Goal: Task Accomplishment & Management: Use online tool/utility

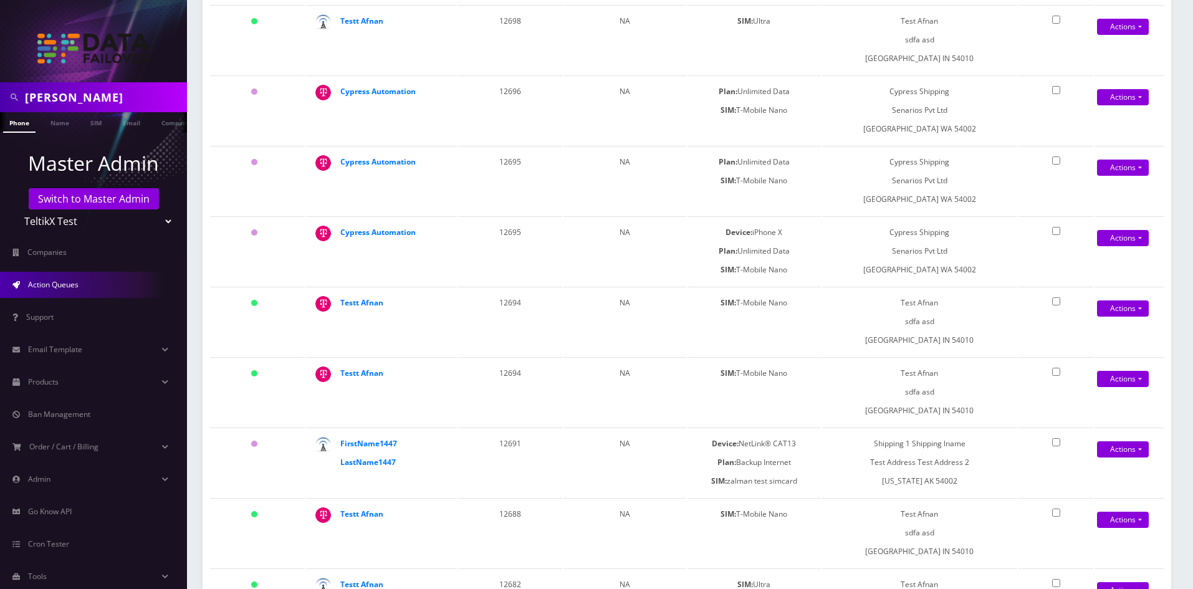
scroll to position [62, 0]
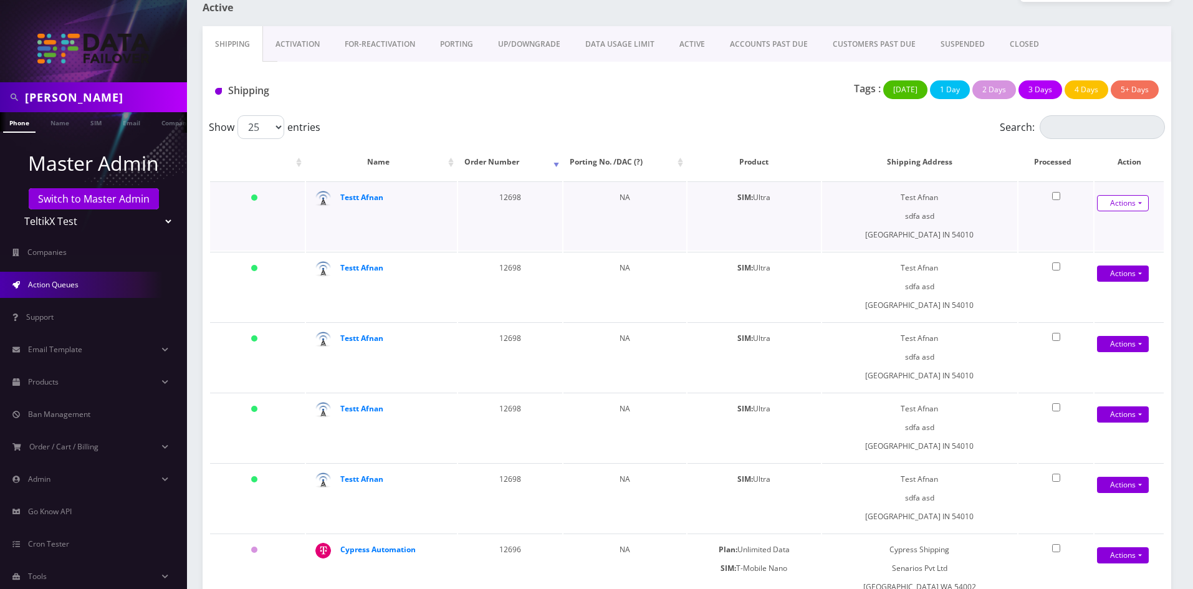
click at [1134, 201] on link "Actions" at bounding box center [1123, 203] width 52 height 16
click at [1086, 246] on link "Close" at bounding box center [1118, 245] width 100 height 19
type input "08/27/2025"
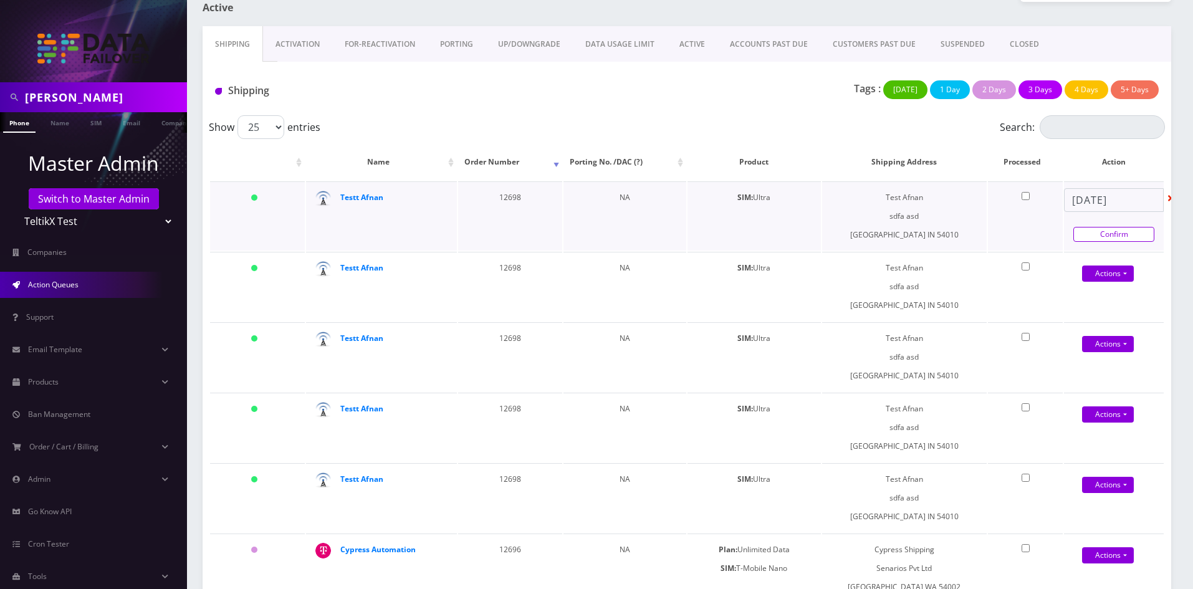
click at [1094, 233] on link "Confirm" at bounding box center [1113, 234] width 81 height 15
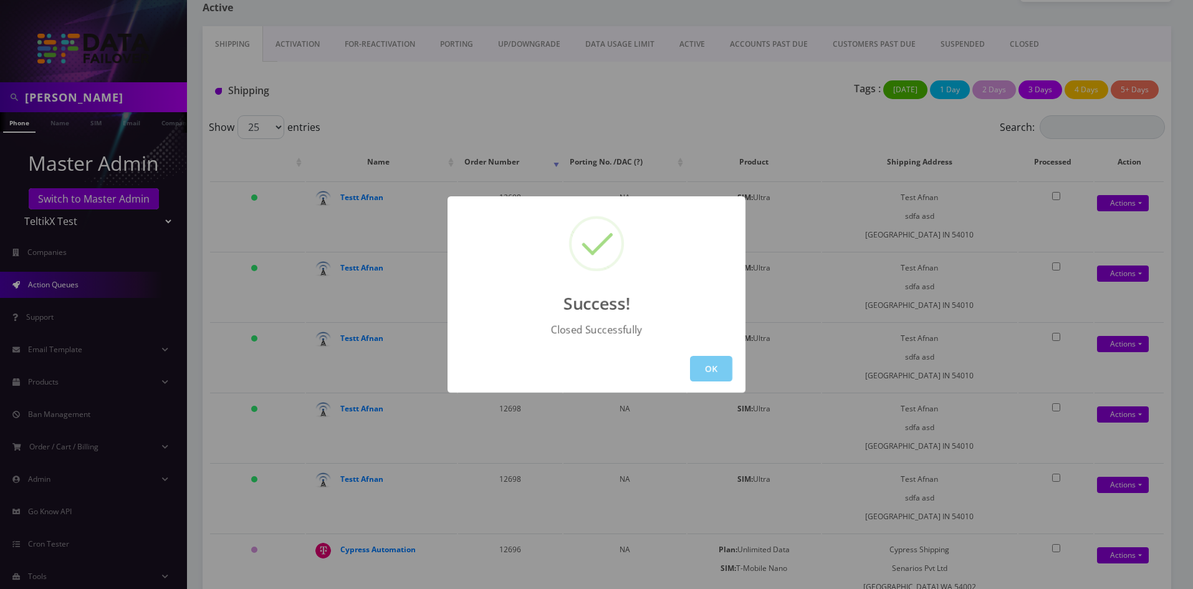
click at [707, 365] on button "OK" at bounding box center [711, 369] width 42 height 26
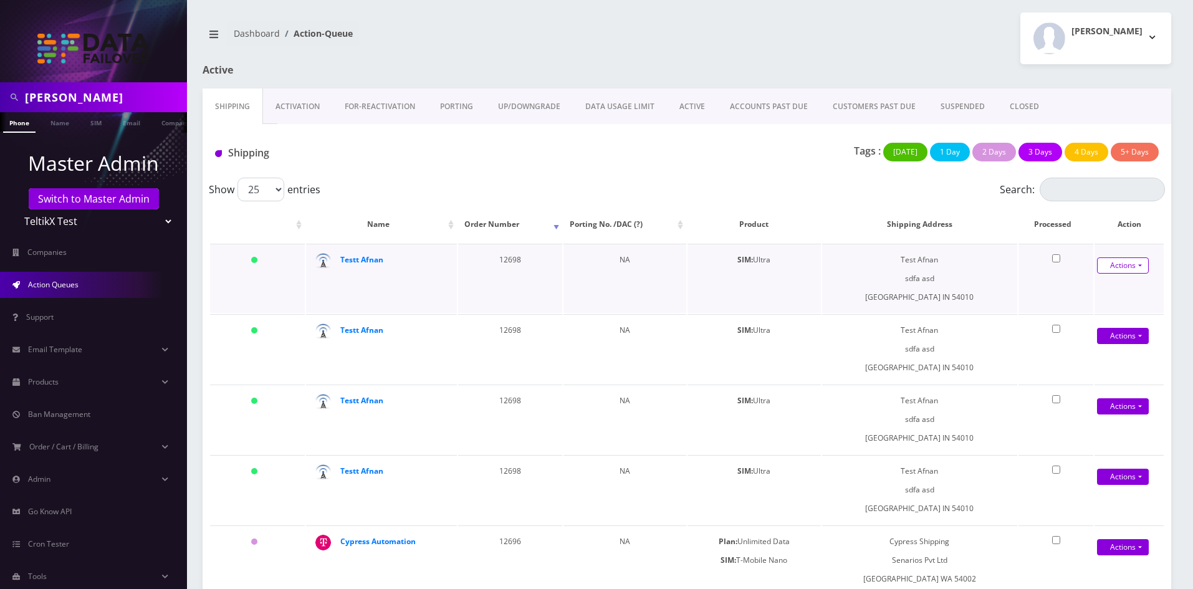
click at [1139, 267] on link "Actions" at bounding box center [1123, 265] width 52 height 16
click at [1085, 310] on link "Close" at bounding box center [1118, 307] width 100 height 19
type input "08/27/2025"
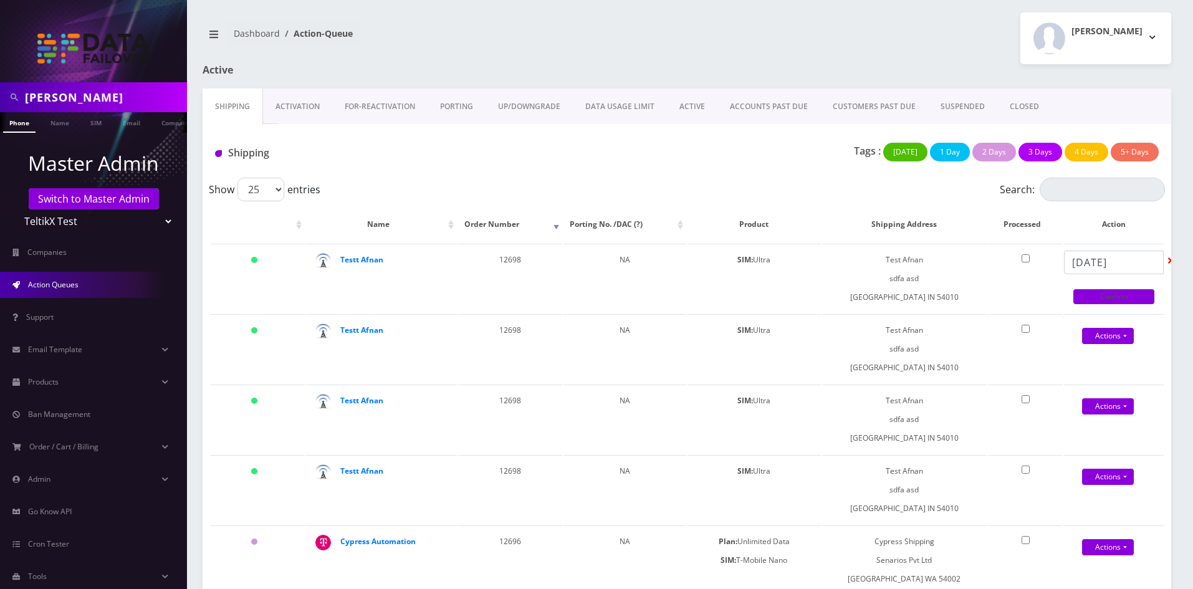
click at [1105, 294] on link "Confirm" at bounding box center [1113, 296] width 81 height 15
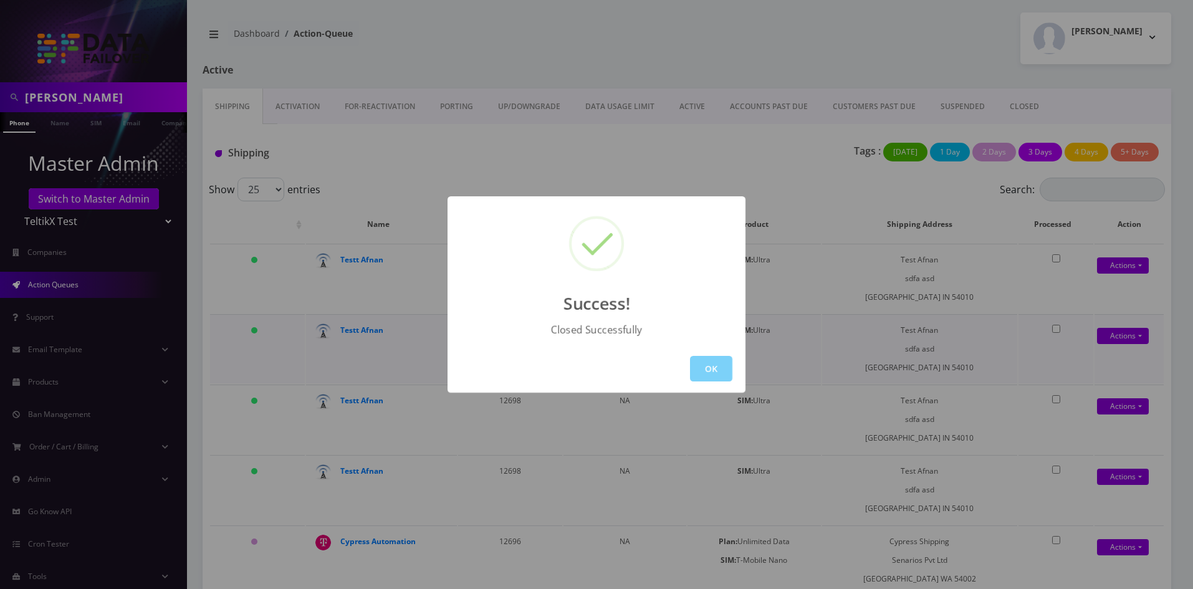
drag, startPoint x: 714, startPoint y: 365, endPoint x: 961, endPoint y: 317, distance: 252.1
click at [715, 365] on button "OK" at bounding box center [711, 369] width 42 height 26
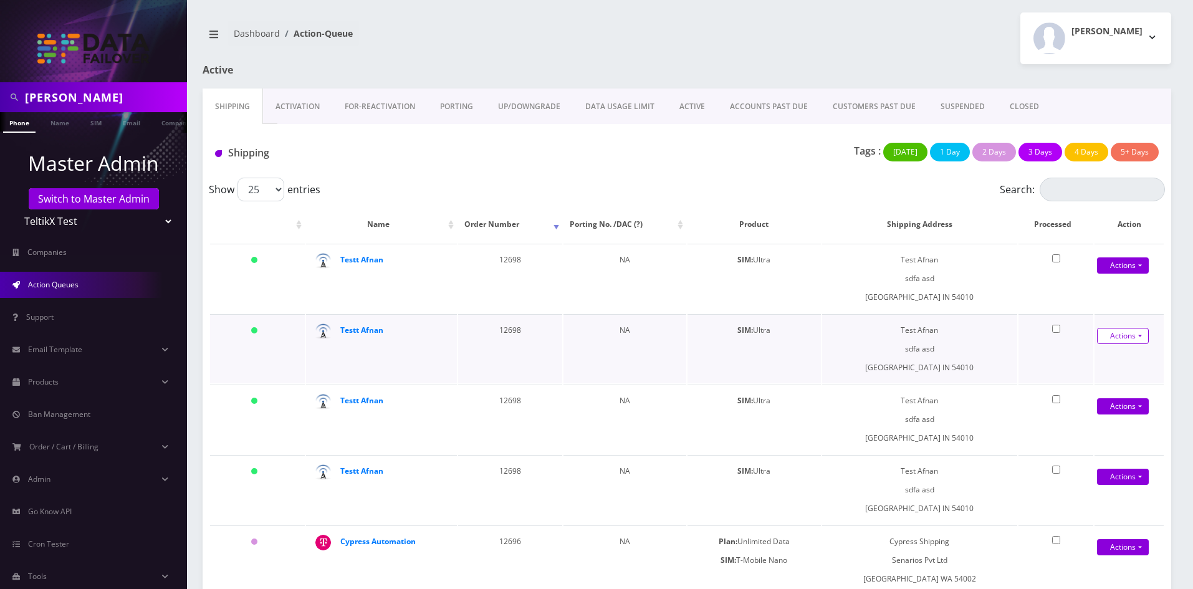
click at [1137, 332] on link "Actions" at bounding box center [1123, 336] width 52 height 16
click at [1096, 378] on link "Close" at bounding box center [1118, 378] width 100 height 19
type input "08/27/2025"
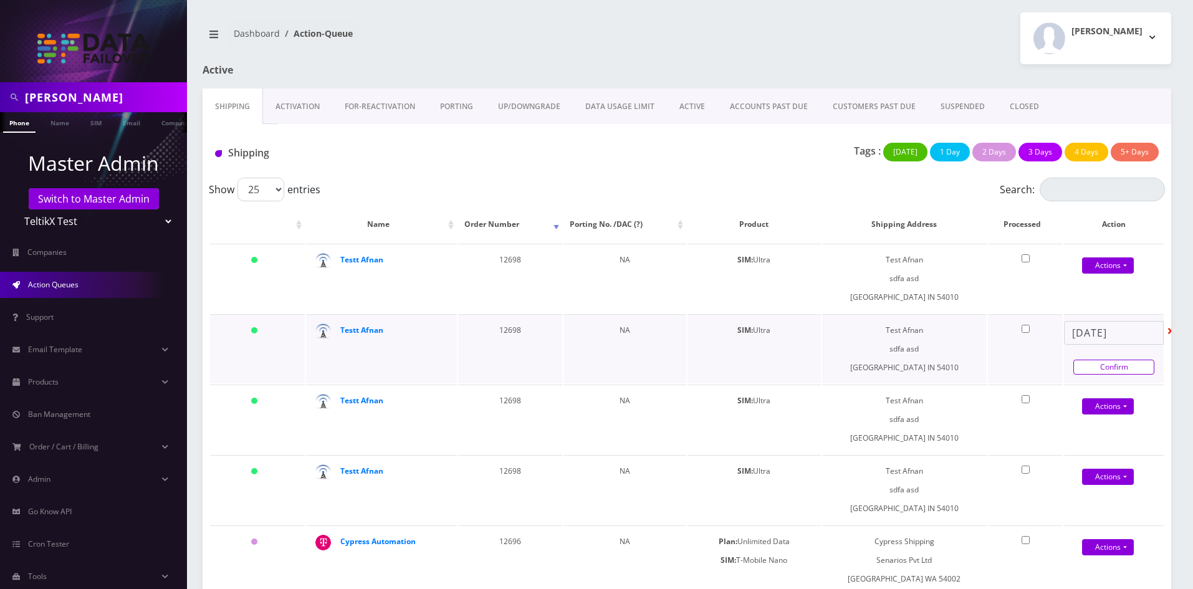
click at [1119, 366] on link "Confirm" at bounding box center [1113, 367] width 81 height 15
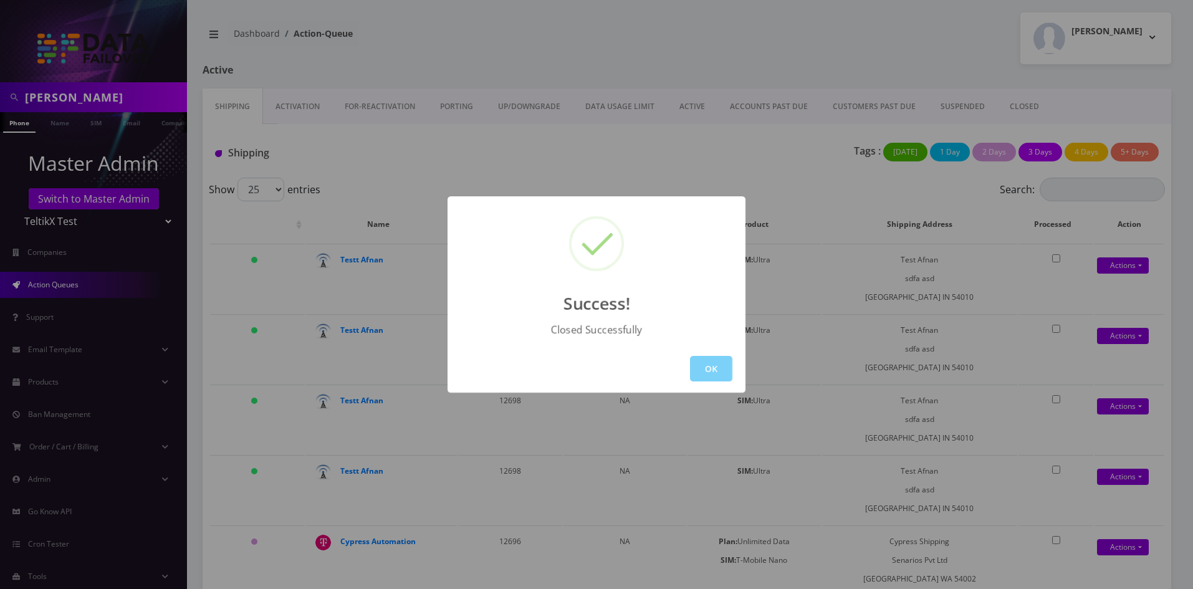
click at [1126, 409] on div "Success! Closed Successfully OK" at bounding box center [596, 294] width 1193 height 589
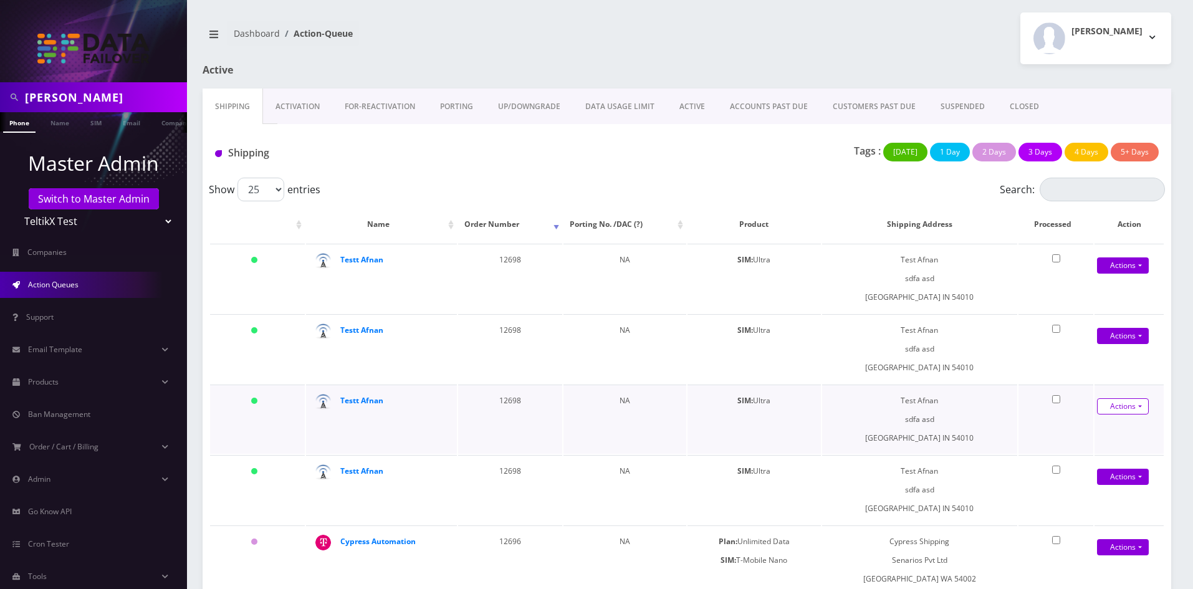
click at [1127, 274] on link "Actions" at bounding box center [1123, 265] width 52 height 16
click at [1094, 447] on link "Close" at bounding box center [1118, 448] width 100 height 19
type input "08/27/2025"
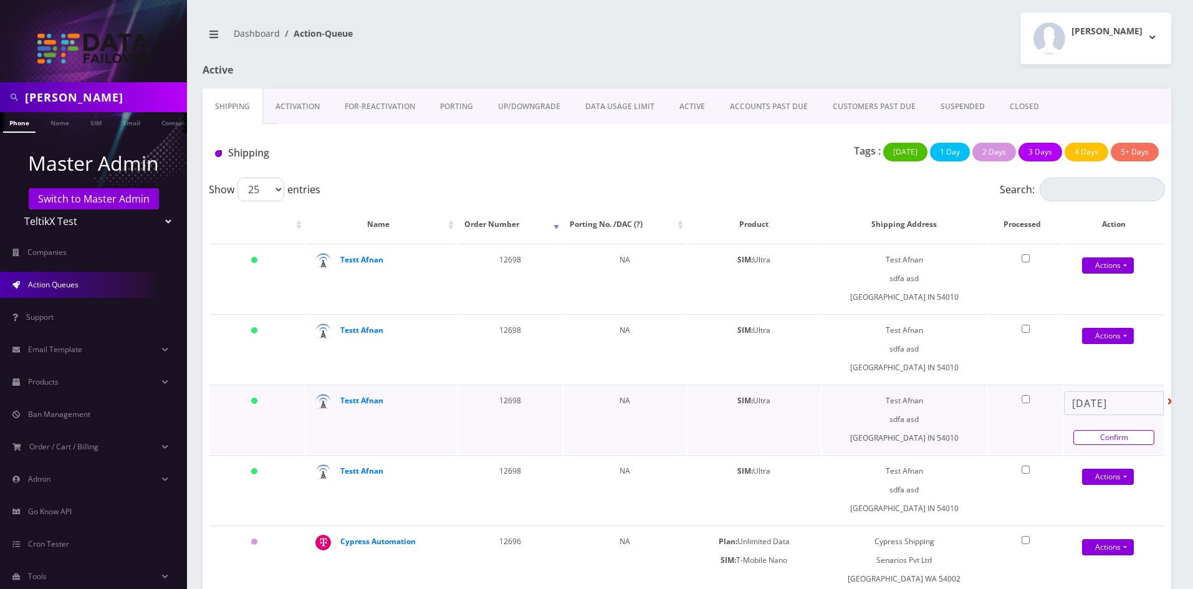
click at [1097, 432] on link "Confirm" at bounding box center [1113, 437] width 81 height 15
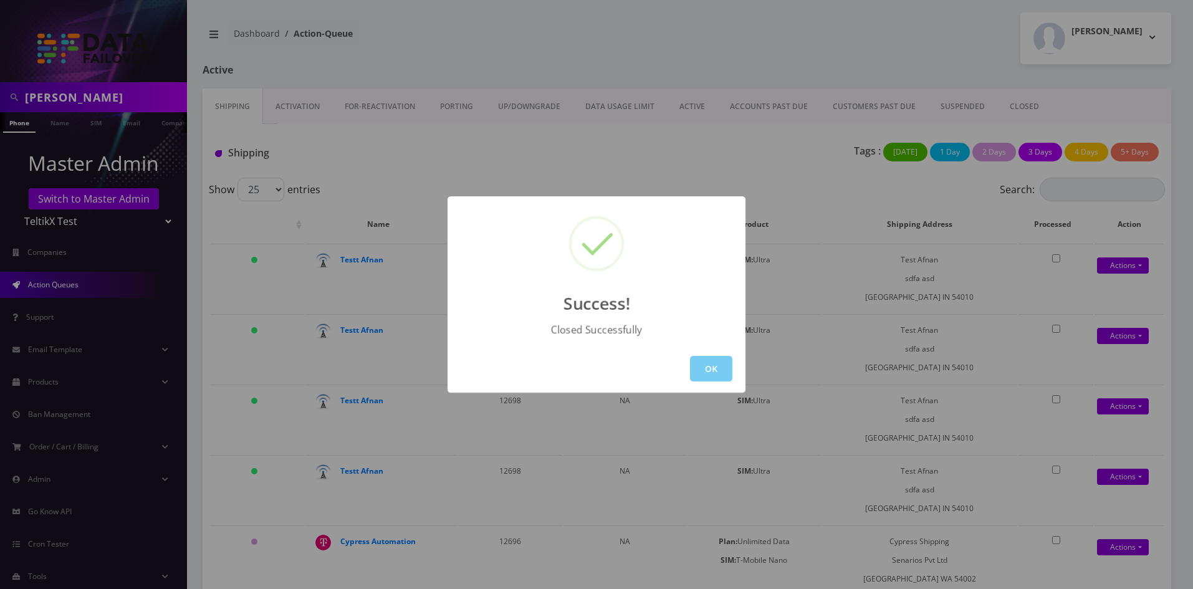
click at [714, 380] on button "OK" at bounding box center [711, 369] width 42 height 26
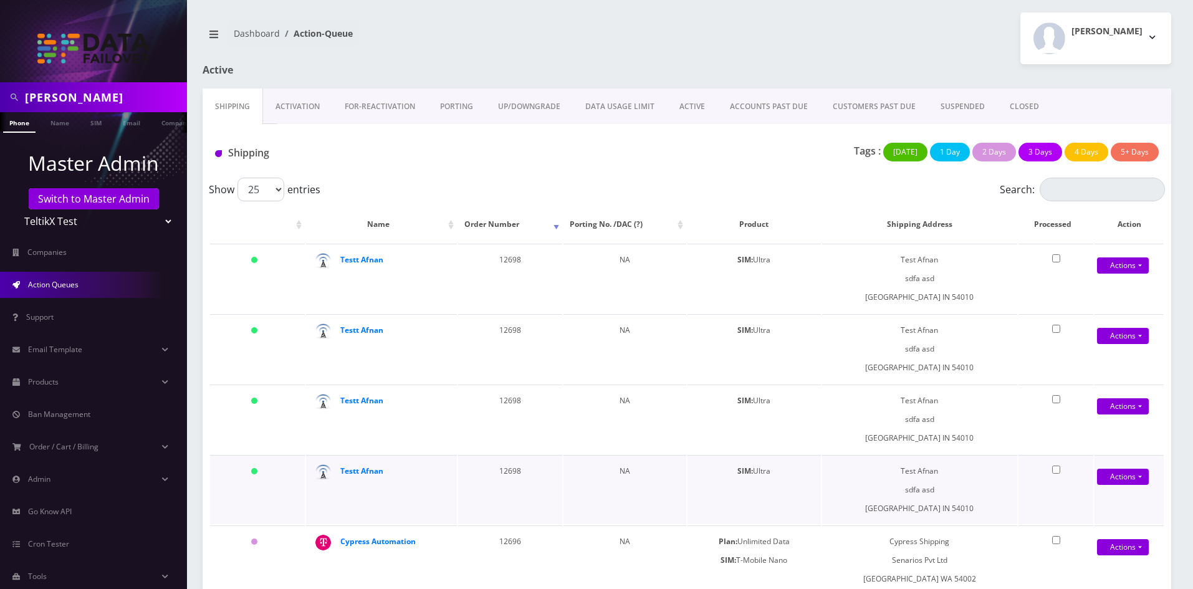
click at [1088, 476] on div "Actions Shipped Close" at bounding box center [1122, 477] width 69 height 19
click at [1119, 344] on link "Actions" at bounding box center [1123, 336] width 52 height 16
click at [1089, 520] on link "Close" at bounding box center [1118, 519] width 100 height 19
type input "08/27/2025"
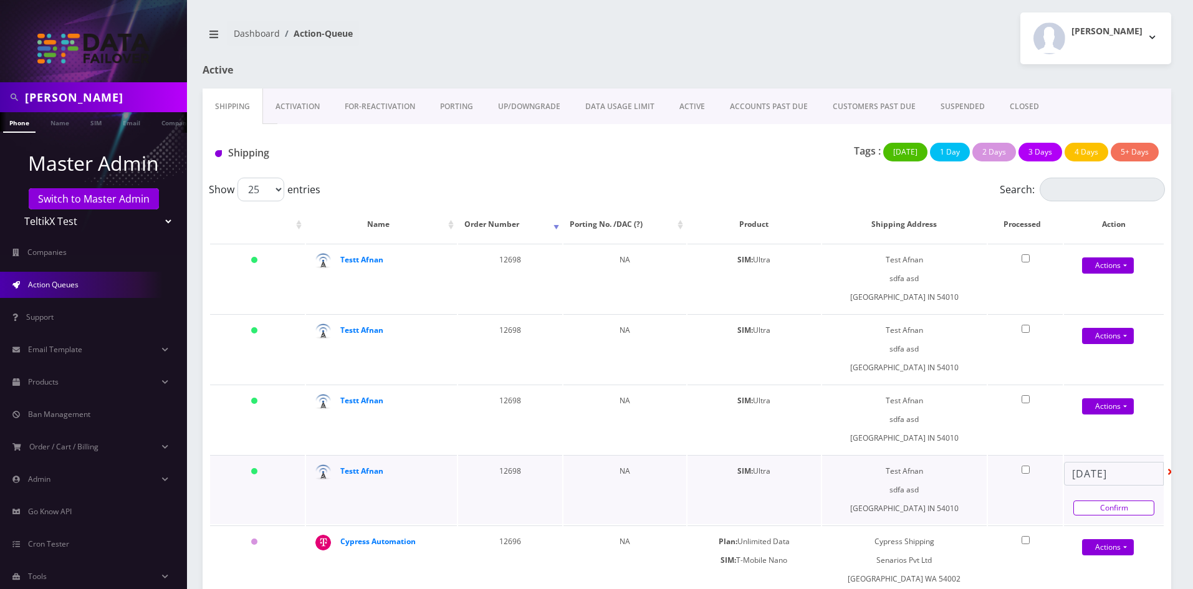
click at [1112, 508] on link "Confirm" at bounding box center [1113, 507] width 81 height 15
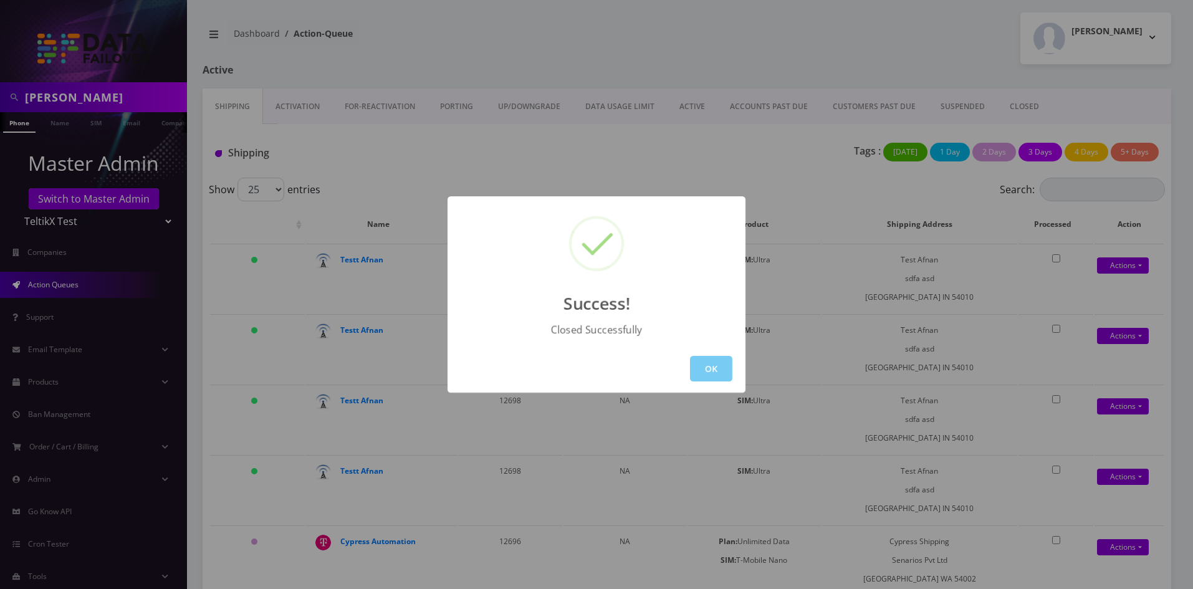
click at [718, 368] on button "OK" at bounding box center [711, 369] width 42 height 26
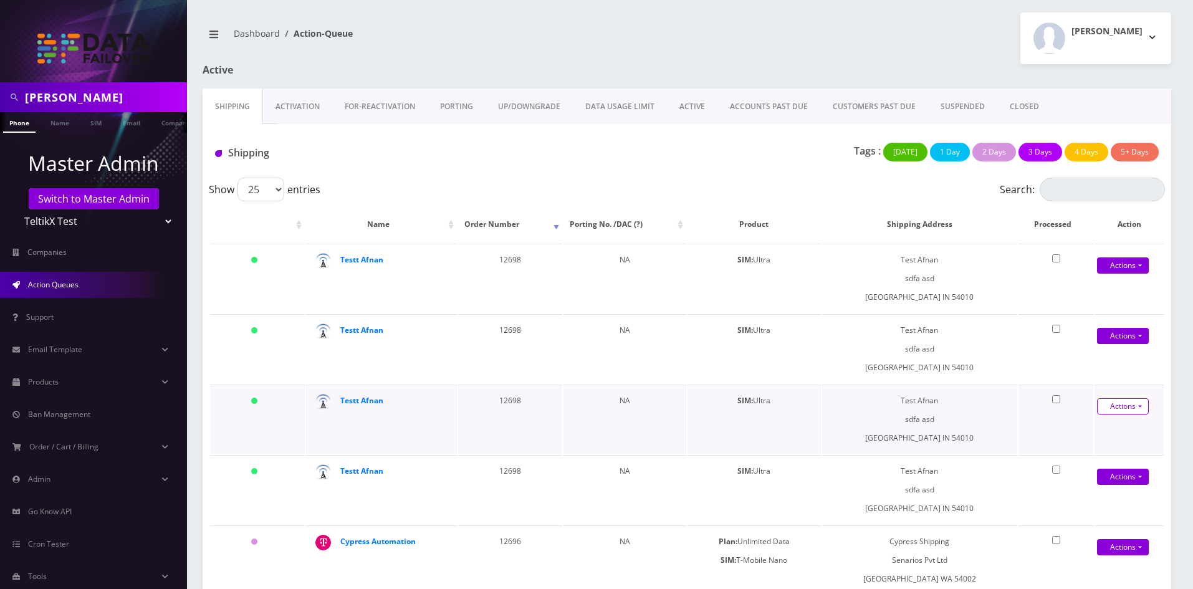
click at [1134, 274] on link "Actions" at bounding box center [1123, 265] width 52 height 16
click at [1093, 444] on link "Close" at bounding box center [1118, 448] width 100 height 19
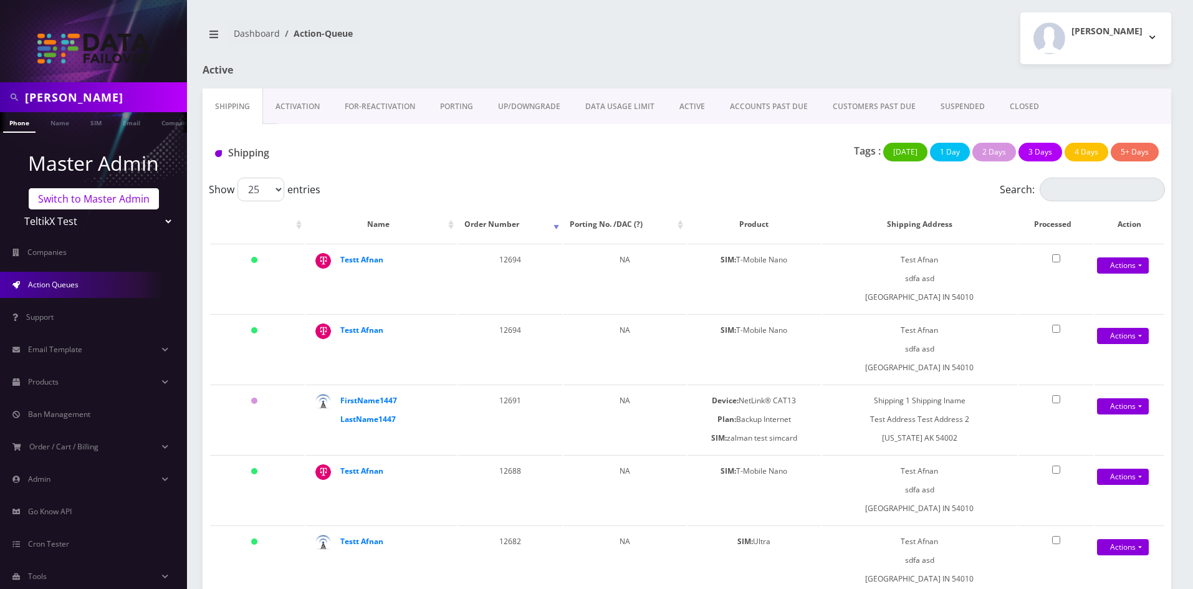
click at [133, 205] on link "Switch to Master Admin" at bounding box center [94, 198] width 130 height 21
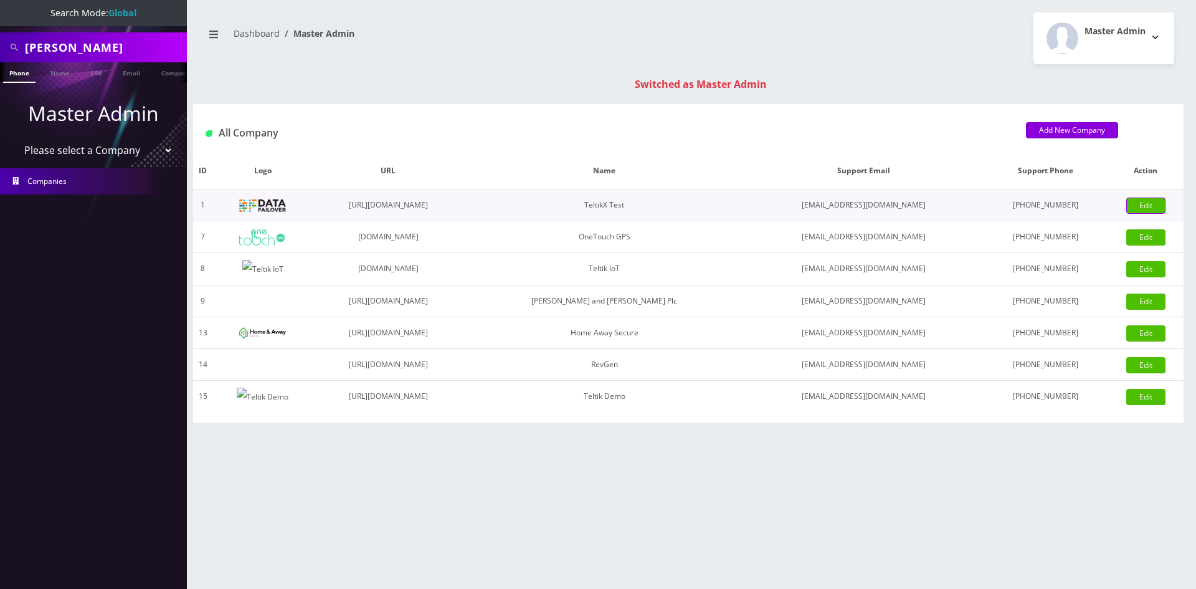
click at [1147, 203] on link "Edit" at bounding box center [1146, 206] width 39 height 16
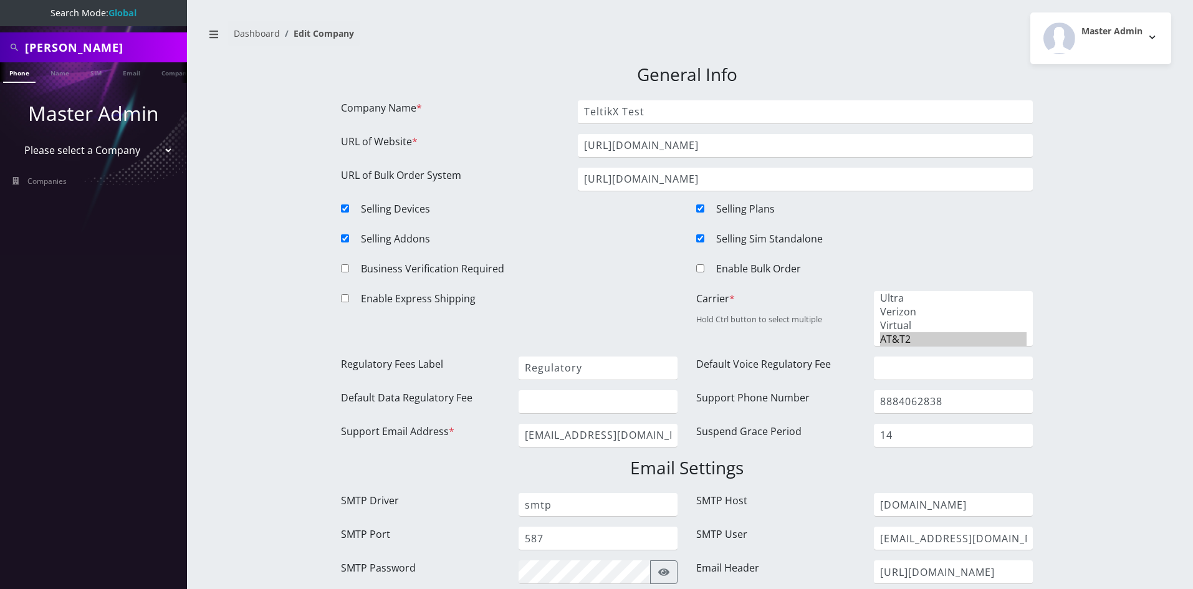
click at [707, 269] on div at bounding box center [701, 271] width 29 height 20
click at [700, 269] on input "Enable Bulk Order" at bounding box center [700, 268] width 8 height 8
checkbox input "true"
click at [62, 158] on select "Please select a Company TeltikX Test OneTouch GPS Teltik IoT Hale and Serrano P…" at bounding box center [93, 150] width 159 height 24
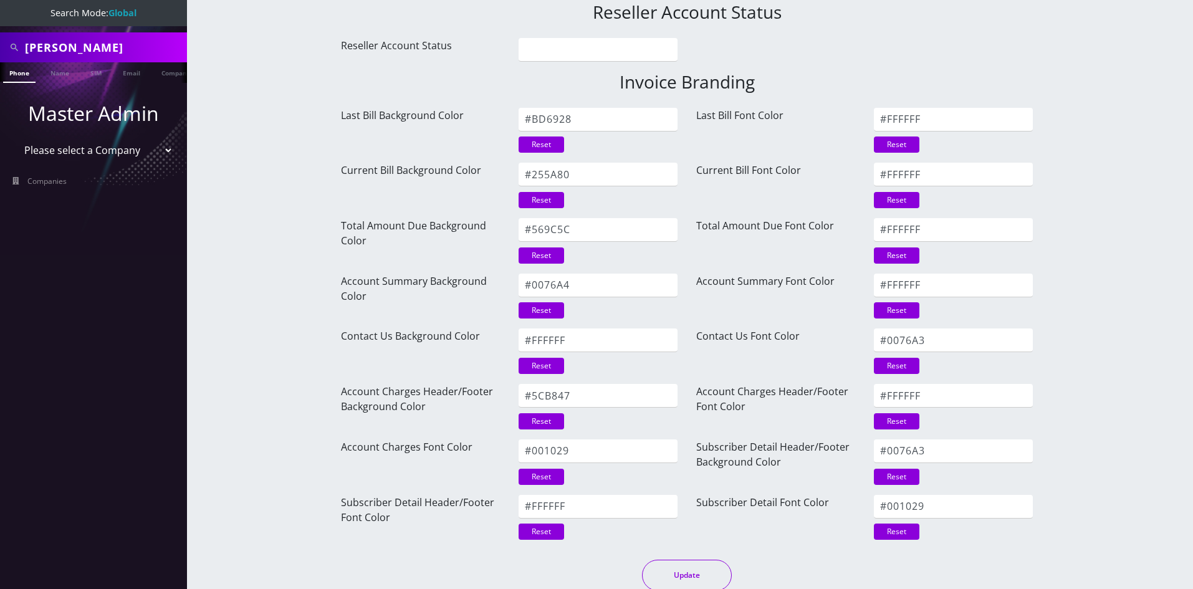
scroll to position [1565, 0]
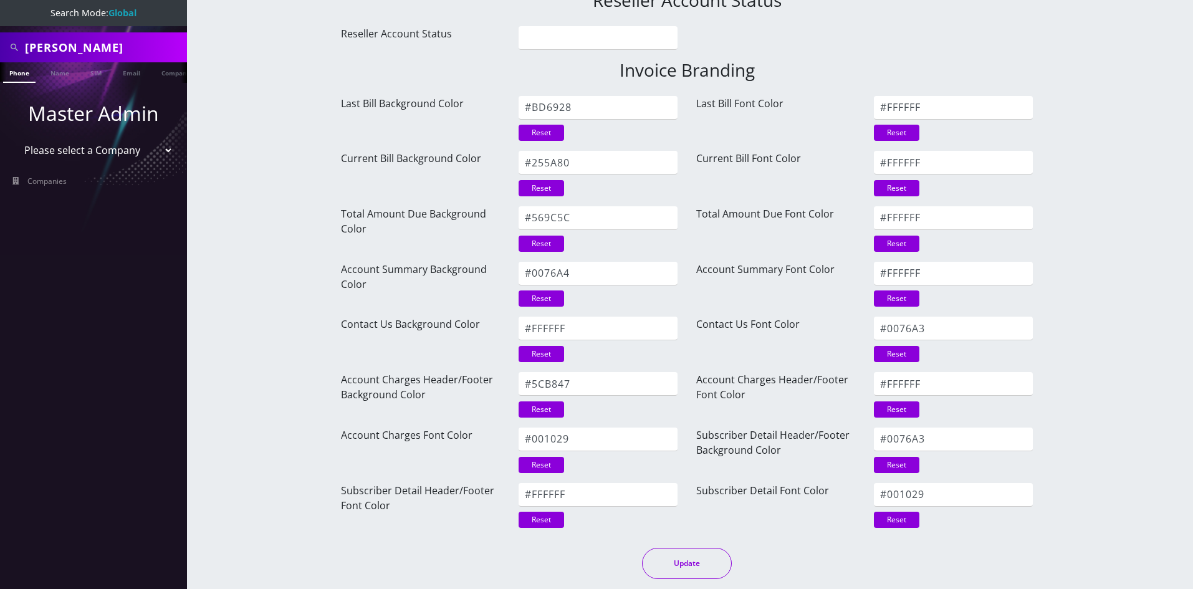
click at [718, 565] on button "Update" at bounding box center [687, 563] width 90 height 31
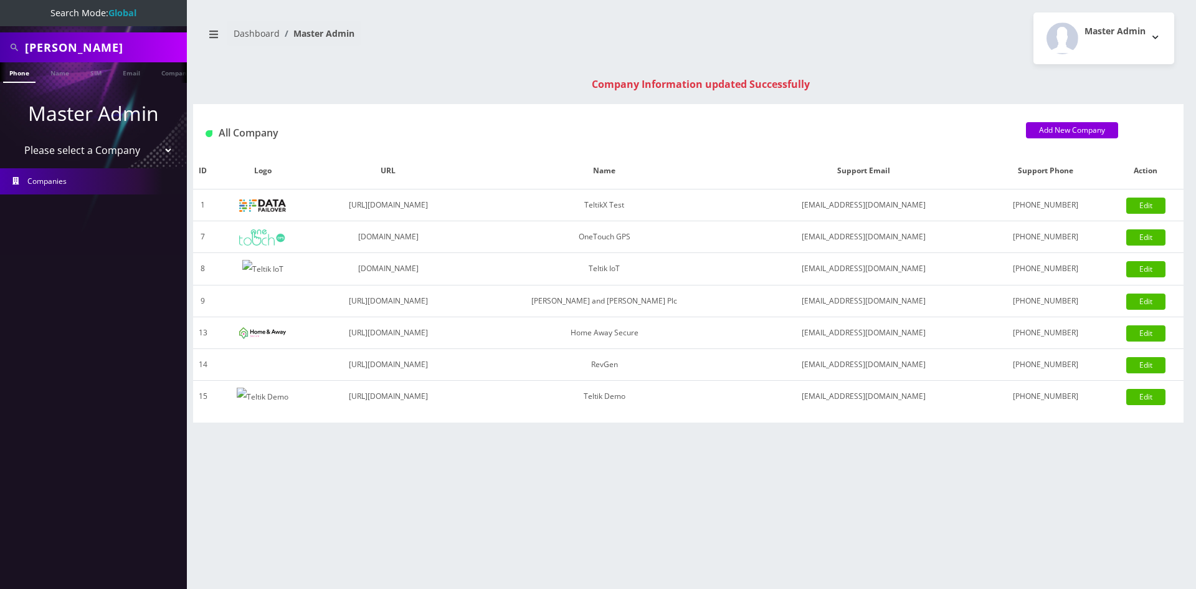
click at [64, 146] on select "Please select a Company TeltikX Test OneTouch GPS Teltik IoT [PERSON_NAME] and …" at bounding box center [93, 150] width 159 height 24
select select "1"
click at [14, 138] on select "Please select a Company TeltikX Test OneTouch GPS Teltik IoT [PERSON_NAME] and …" at bounding box center [93, 150] width 159 height 24
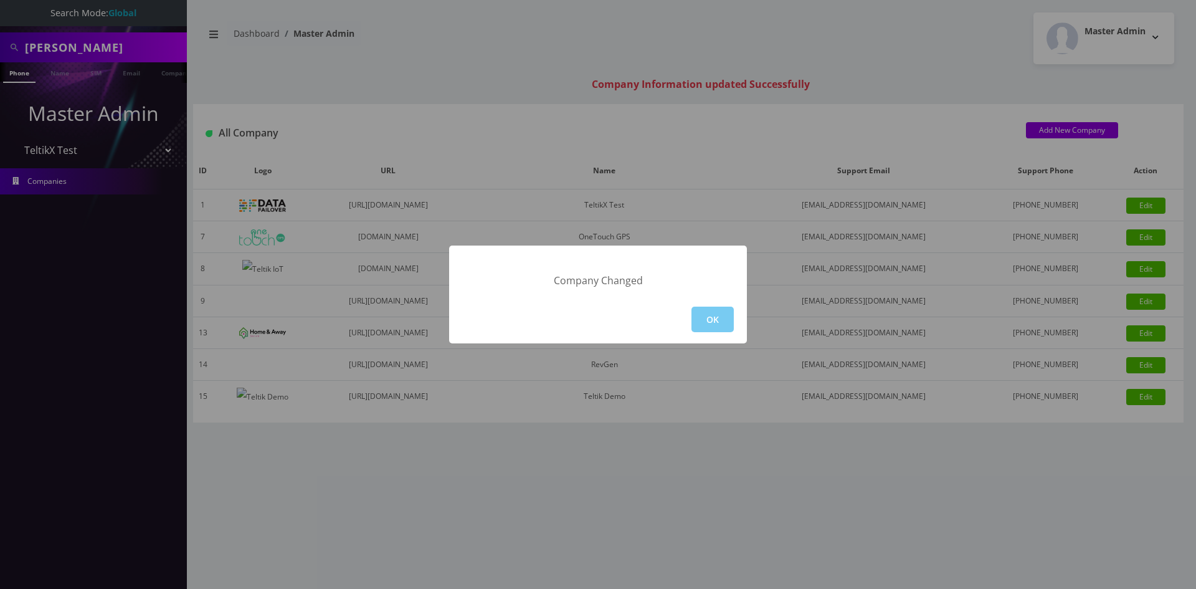
click at [711, 313] on button "OK" at bounding box center [713, 320] width 42 height 26
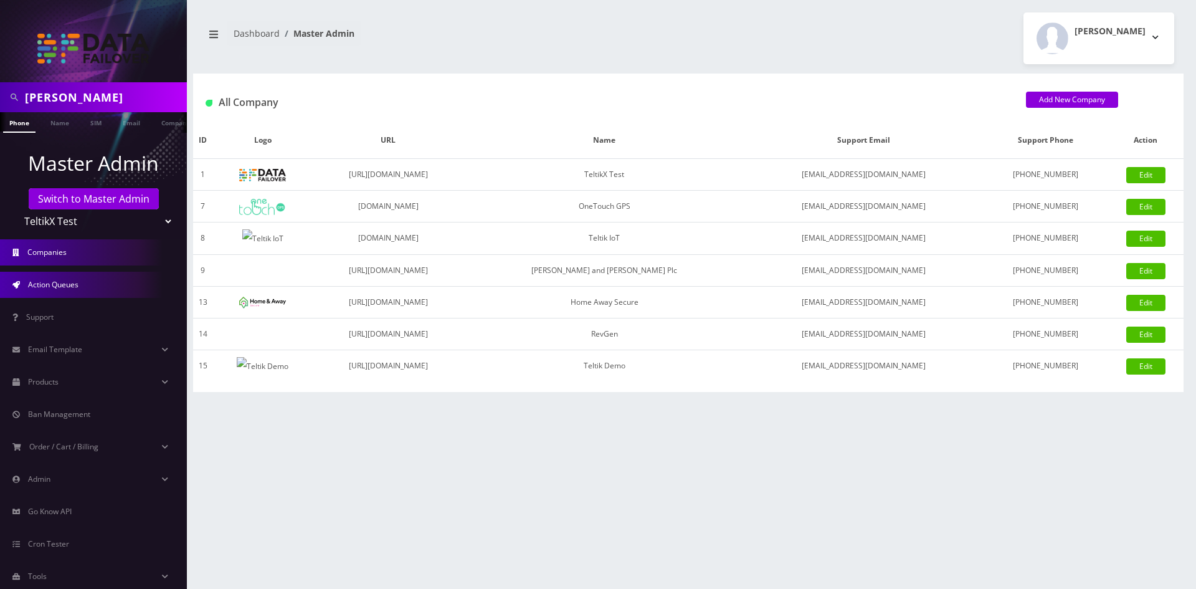
click at [66, 285] on span "Action Queues" at bounding box center [53, 284] width 50 height 11
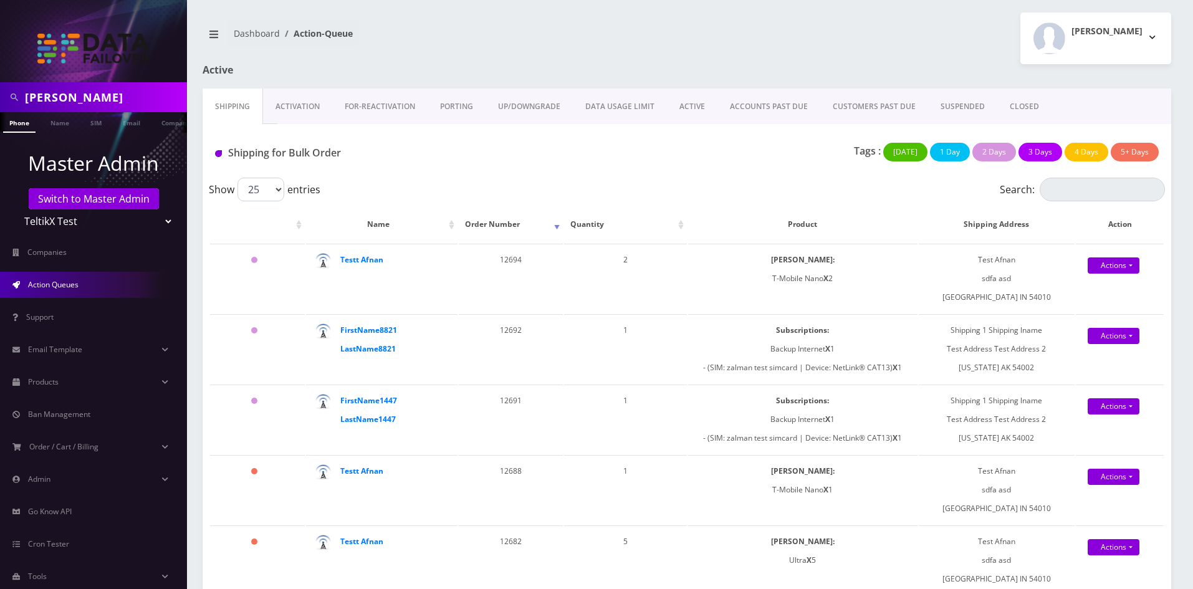
click at [846, 105] on link "CUSTOMERS PAST DUE" at bounding box center [874, 106] width 108 height 36
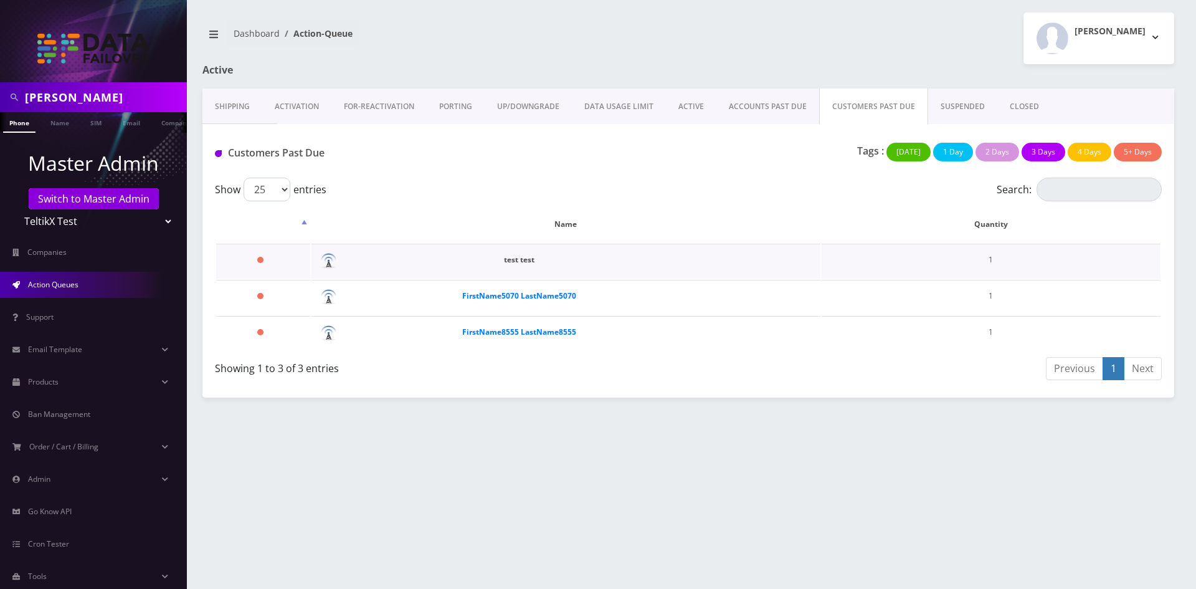
click at [528, 259] on strong "test test" at bounding box center [519, 259] width 31 height 11
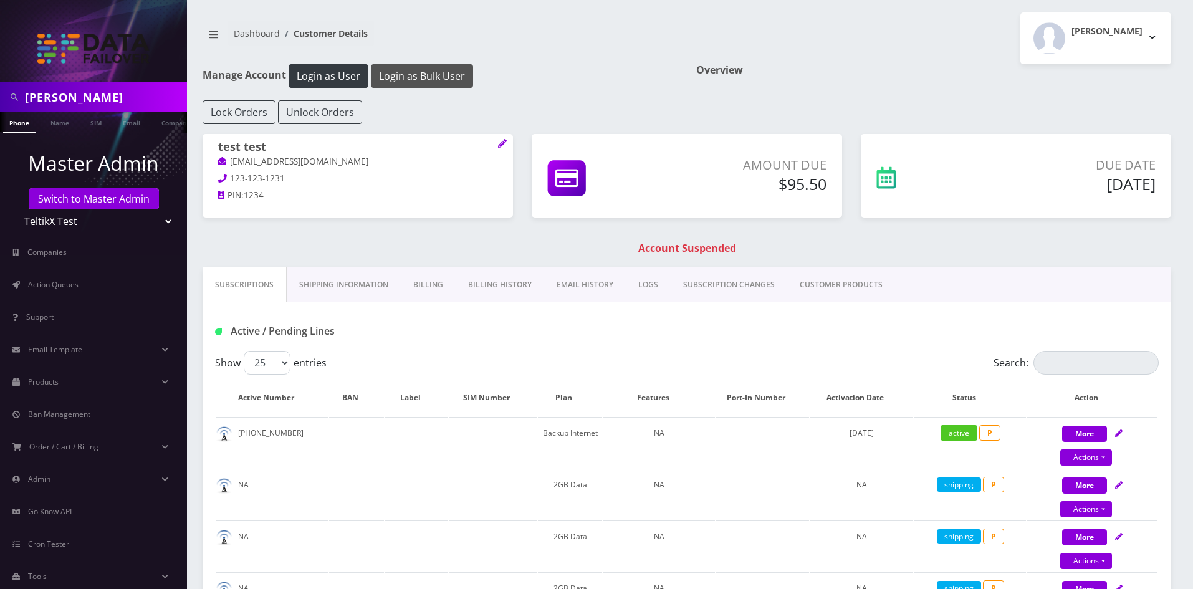
click at [408, 73] on button "Login as Bulk User" at bounding box center [422, 76] width 102 height 24
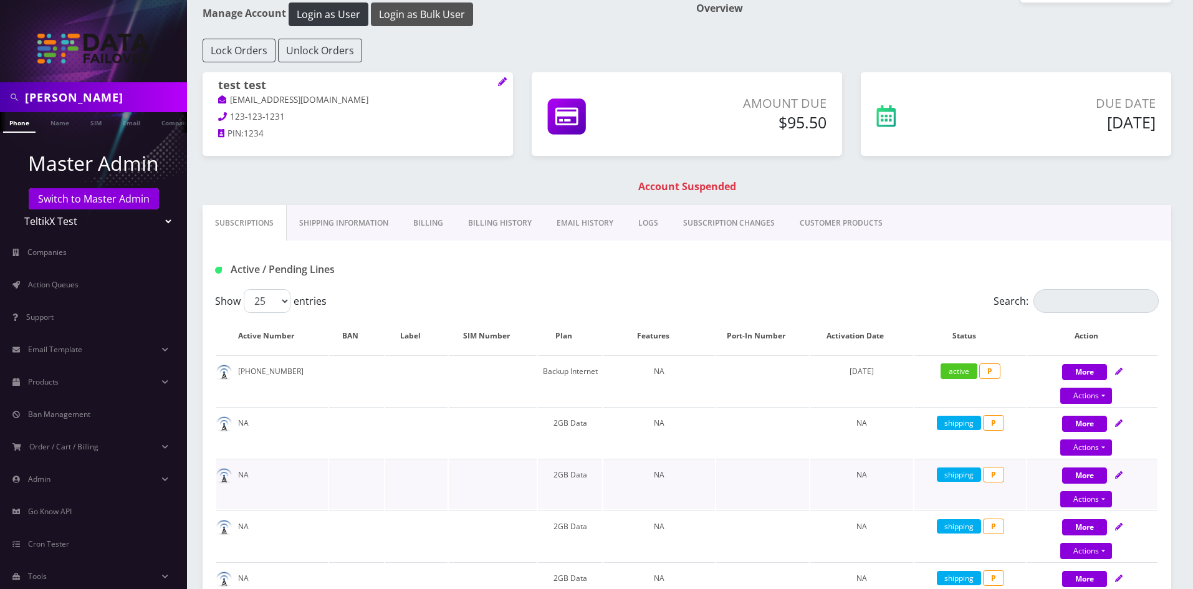
scroll to position [187, 0]
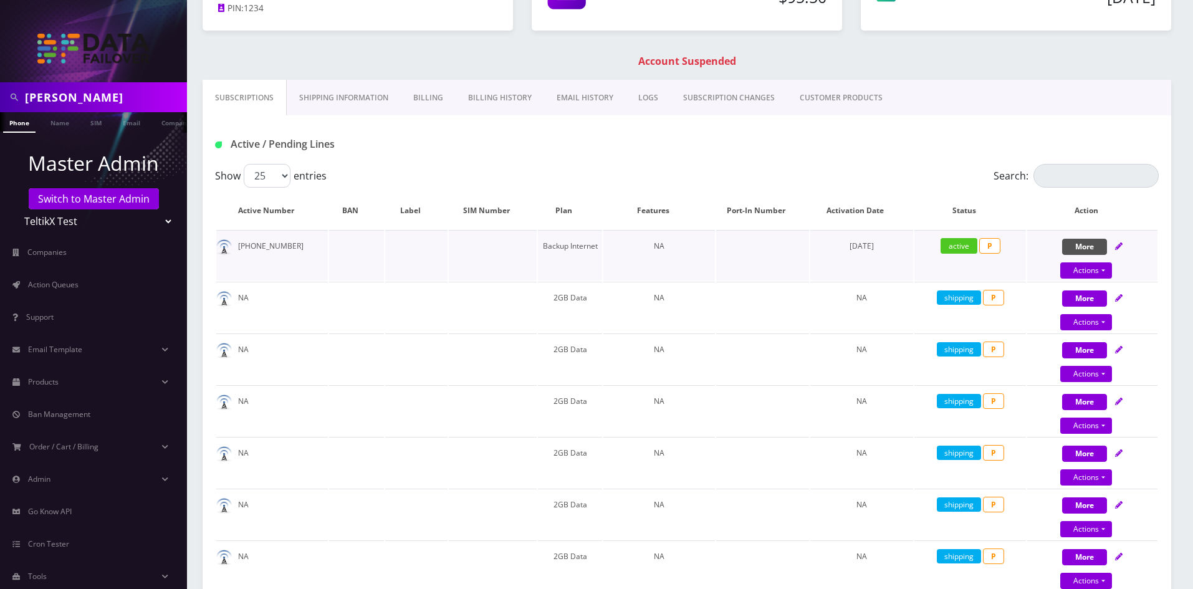
click at [1089, 243] on button "More" at bounding box center [1084, 247] width 45 height 16
select select "214"
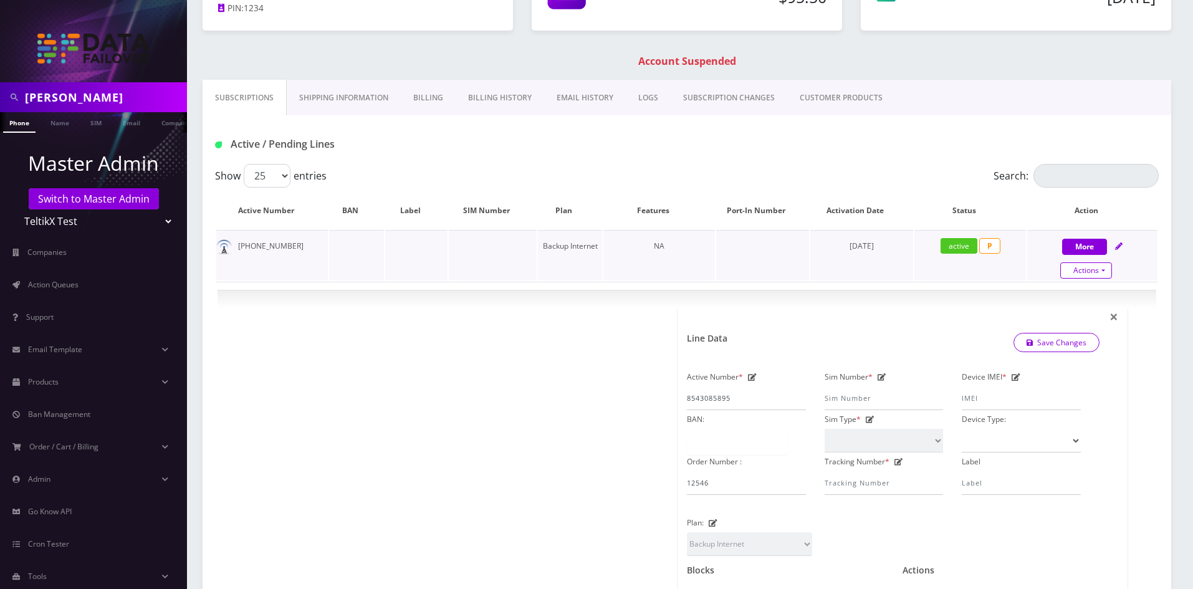
click at [1085, 272] on link "Actions" at bounding box center [1086, 270] width 52 height 16
select select "214"
click at [1072, 297] on link "Close" at bounding box center [1103, 294] width 130 height 19
type input "08/27/2025"
select select "214"
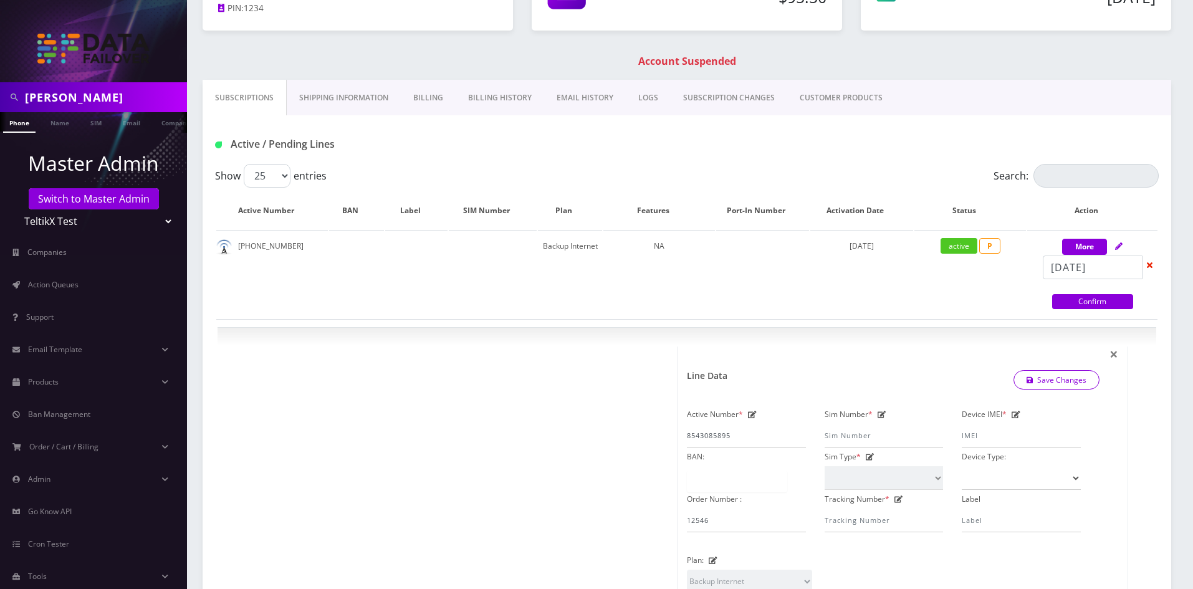
click at [1069, 294] on link "Confirm" at bounding box center [1092, 301] width 81 height 15
select select "214"
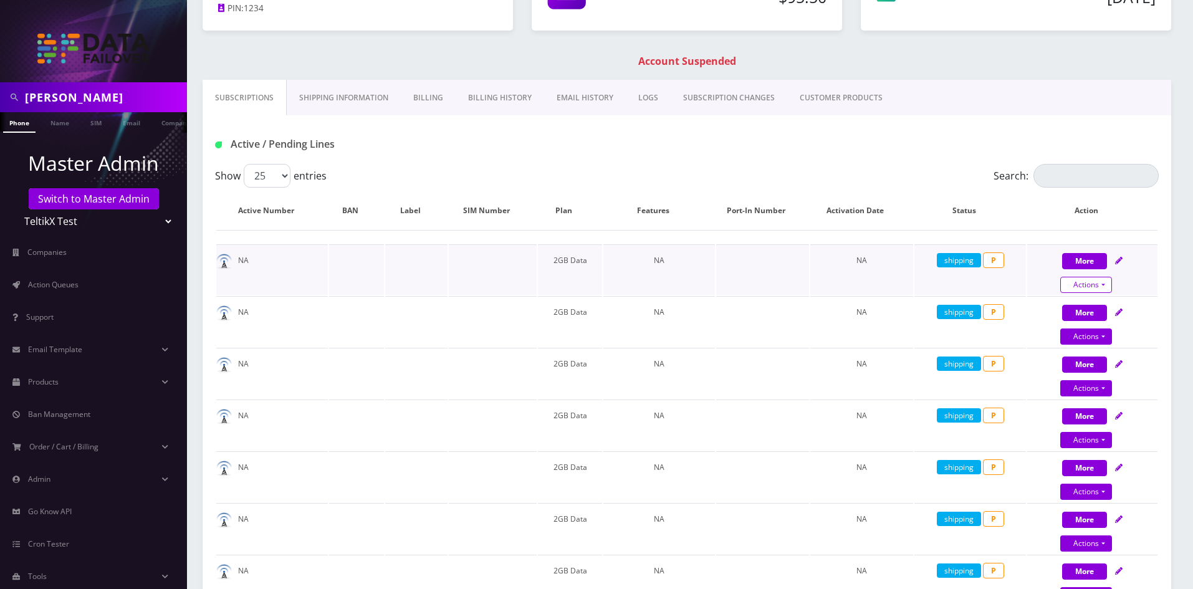
click at [1089, 284] on link "Actions" at bounding box center [1086, 285] width 52 height 16
select select "Ultra"
select select "47"
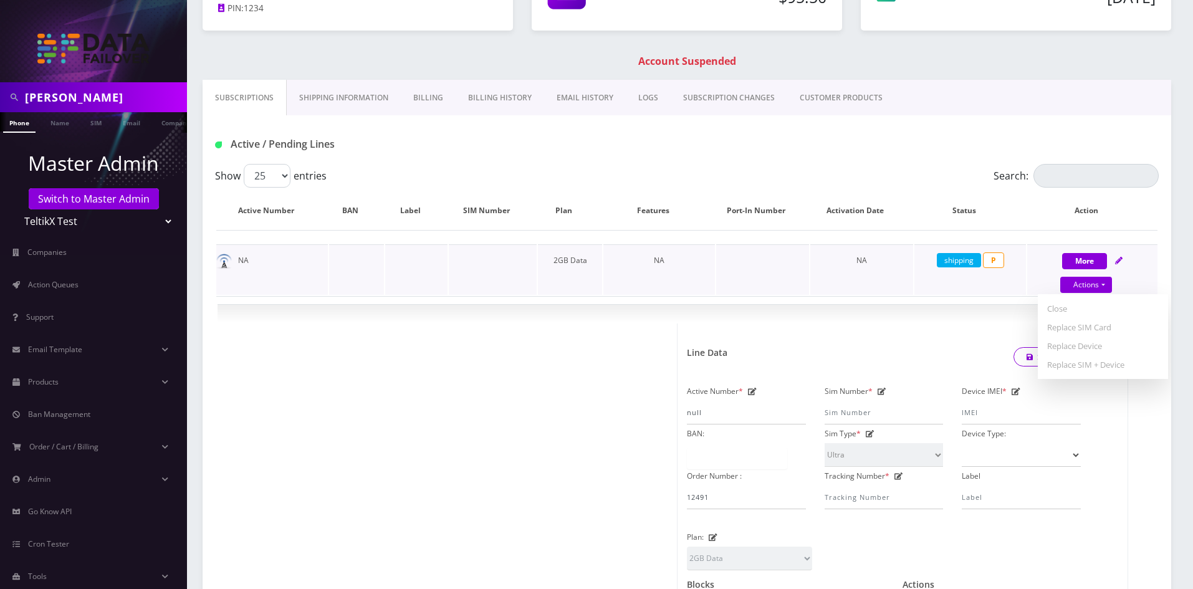
click at [1068, 313] on link "Close" at bounding box center [1103, 308] width 130 height 19
type input "08/27/2025"
select select "Ultra"
select select "47"
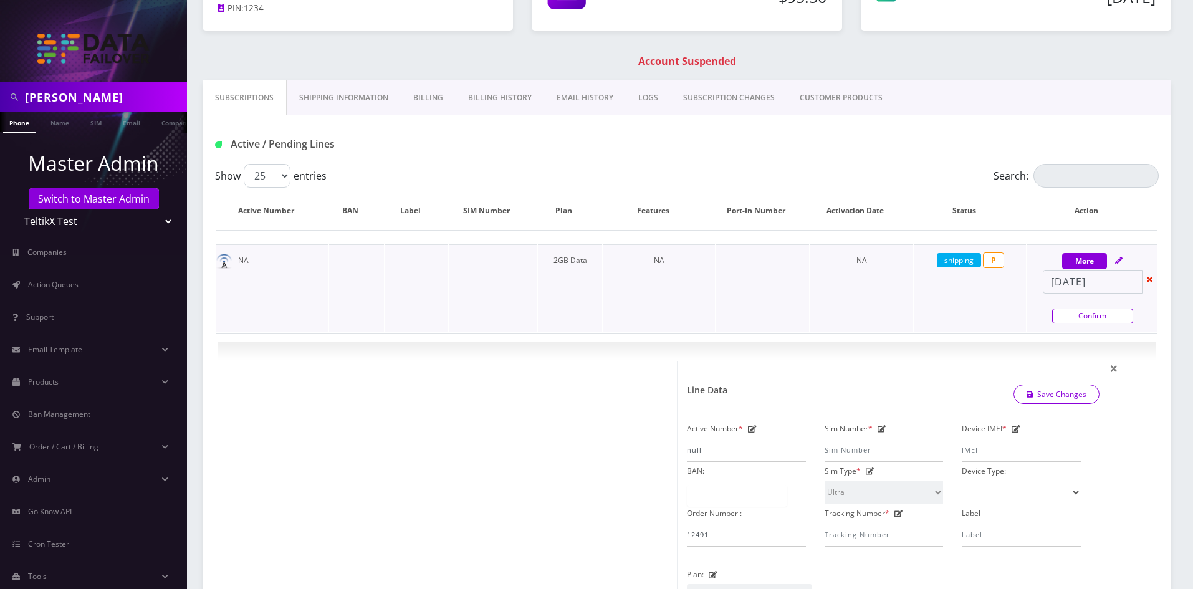
click at [1074, 315] on link "Confirm" at bounding box center [1092, 315] width 81 height 15
select select "Ultra"
select select "47"
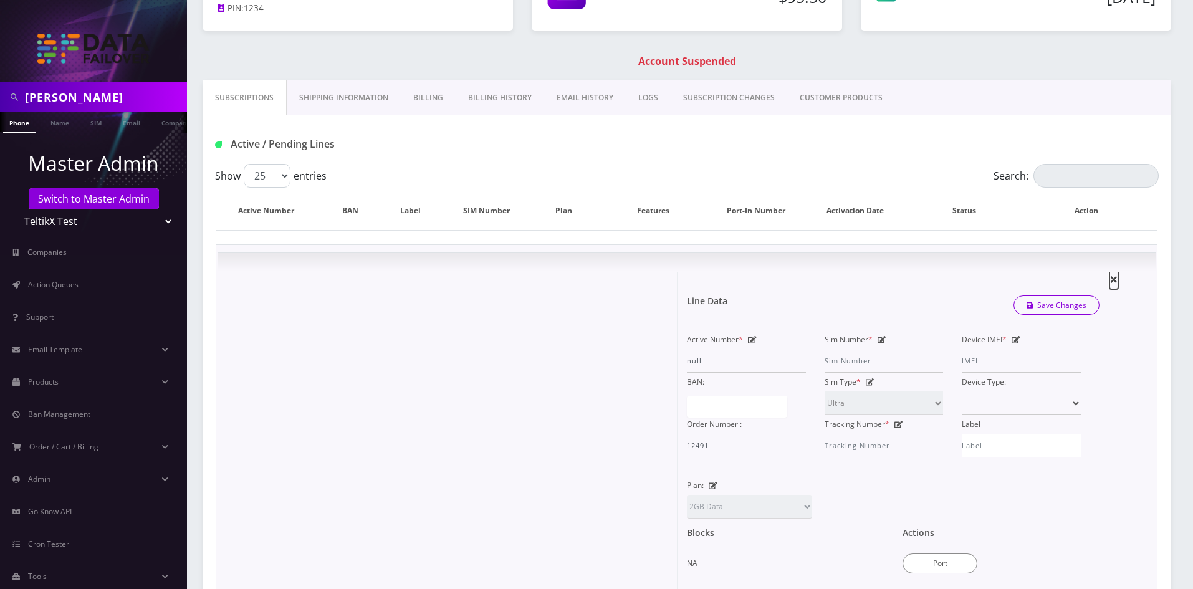
click at [1111, 279] on span "×" at bounding box center [1113, 279] width 9 height 21
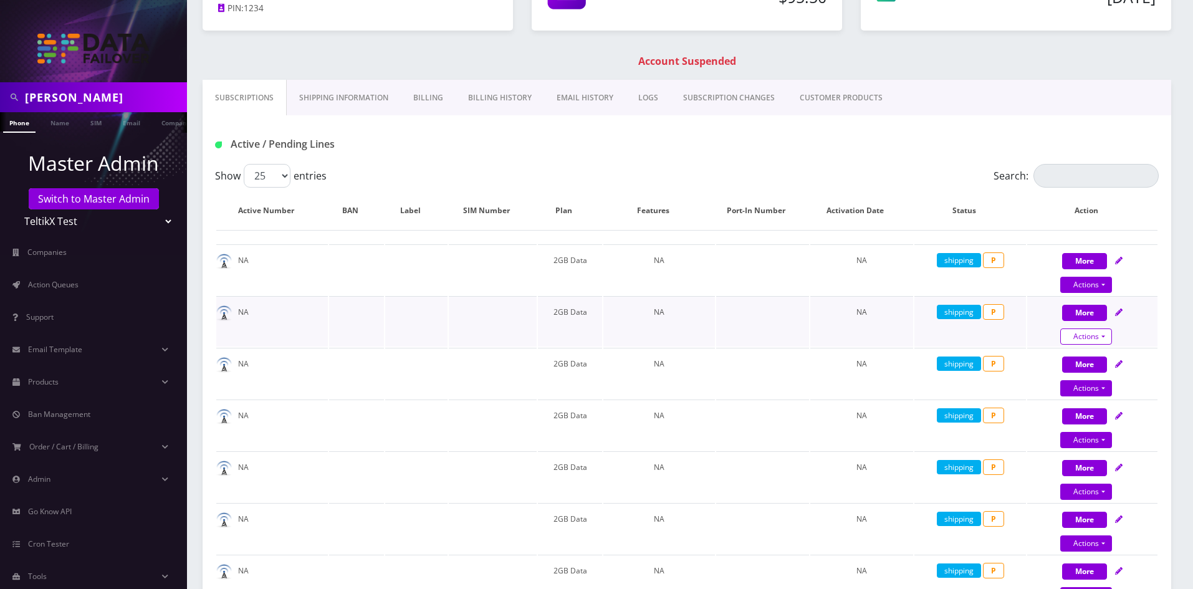
click at [0, 0] on link "Actions" at bounding box center [0, 0] width 0 height 0
select select "Ultra"
select select "47"
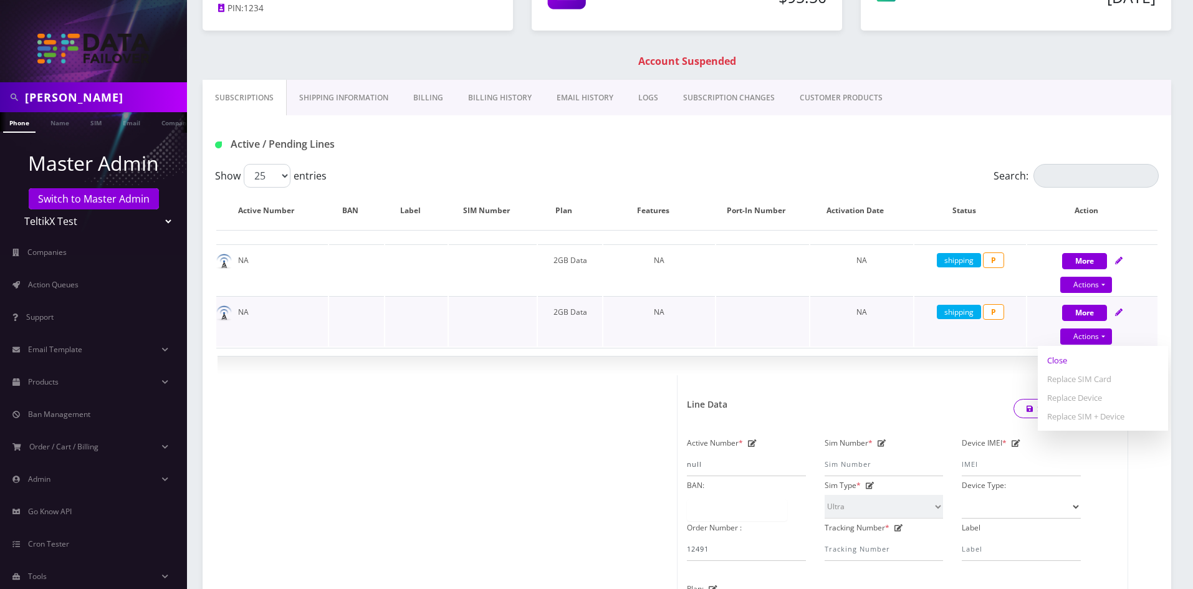
click at [1068, 363] on link "Close" at bounding box center [1103, 360] width 130 height 19
type input "08/27/2025"
select select "Ultra"
select select "47"
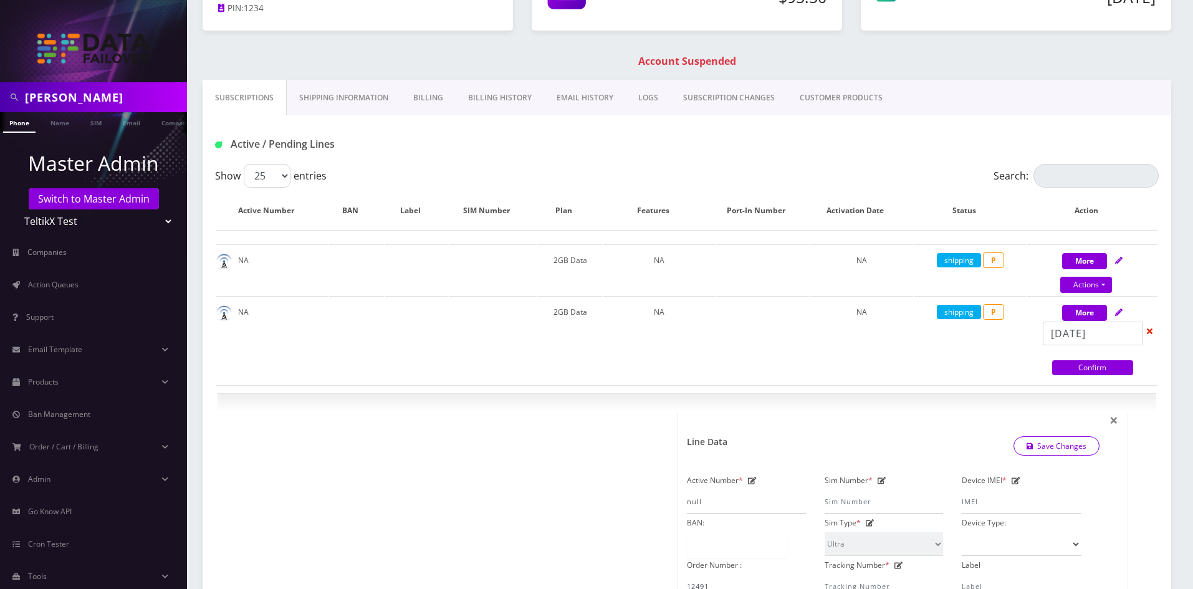
click at [1104, 365] on link "Confirm" at bounding box center [1092, 367] width 81 height 15
select select "Ultra"
select select "47"
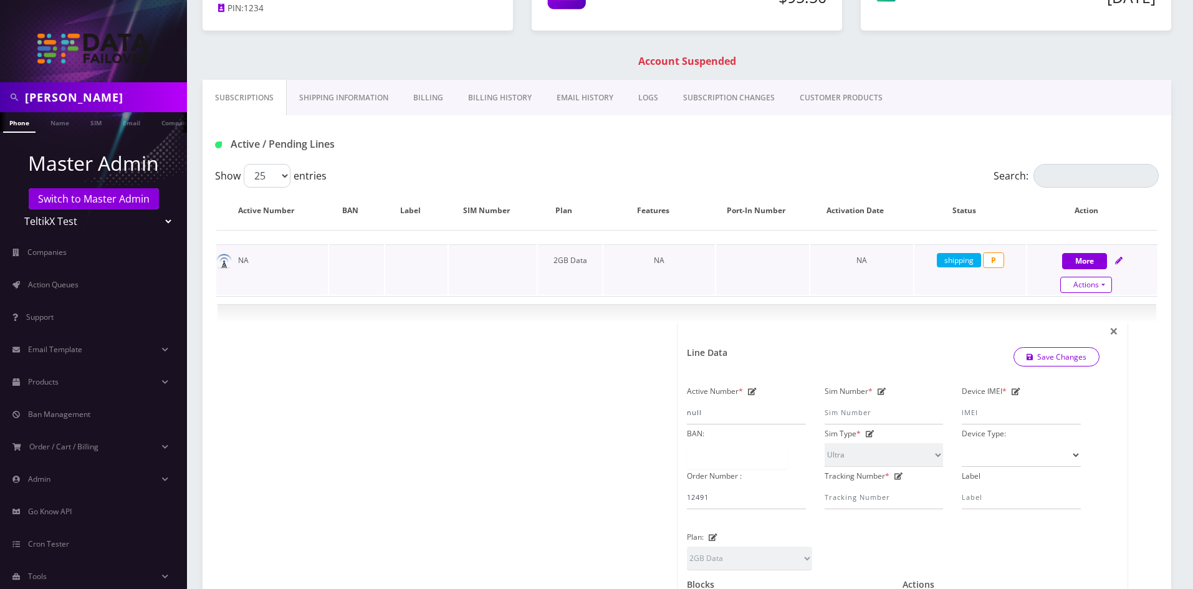
click at [0, 0] on link "Actions" at bounding box center [0, 0] width 0 height 0
select select "Ultra"
select select "47"
click at [1067, 309] on link "Close" at bounding box center [1103, 308] width 130 height 19
type input "08/27/2025"
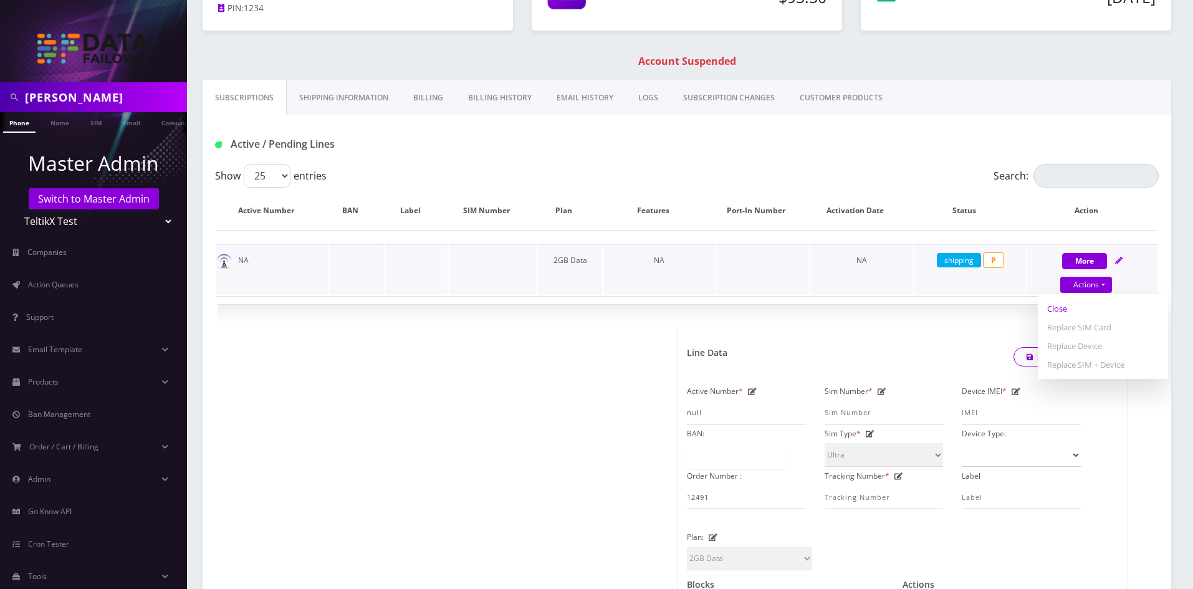
select select "Ultra"
select select "47"
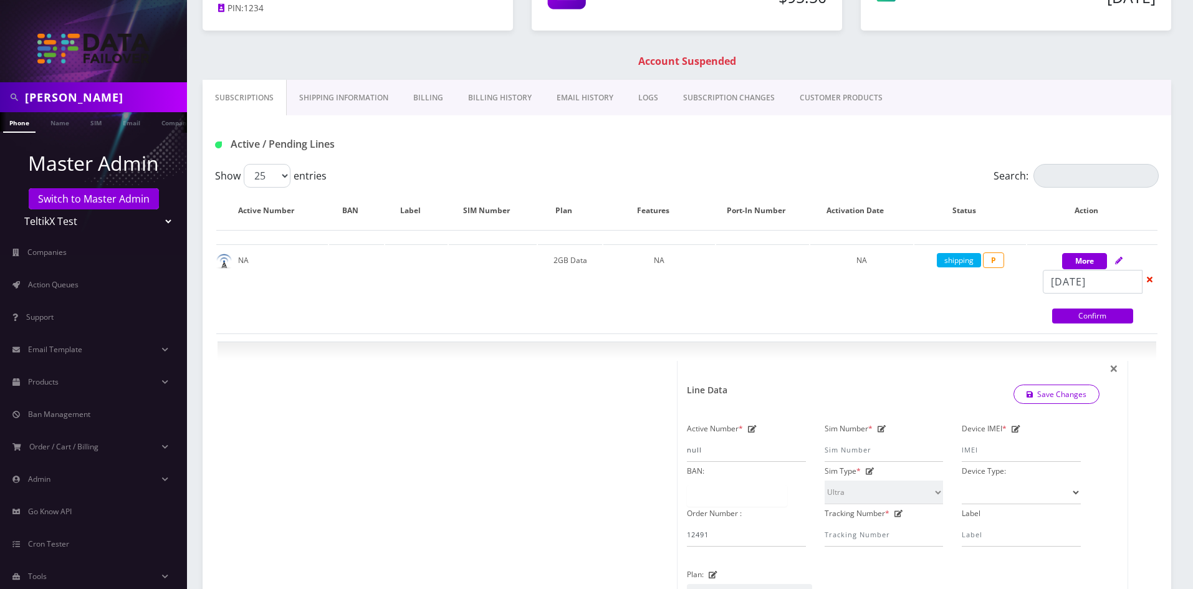
click at [1083, 316] on link "Confirm" at bounding box center [1092, 315] width 81 height 15
select select "Ultra"
select select "47"
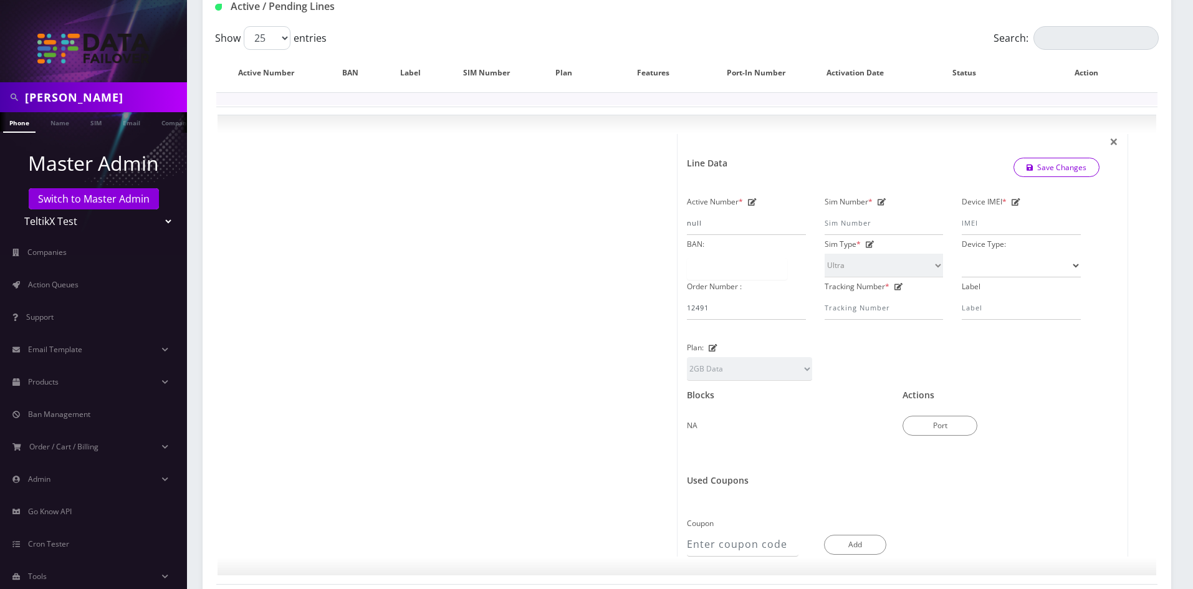
scroll to position [312, 0]
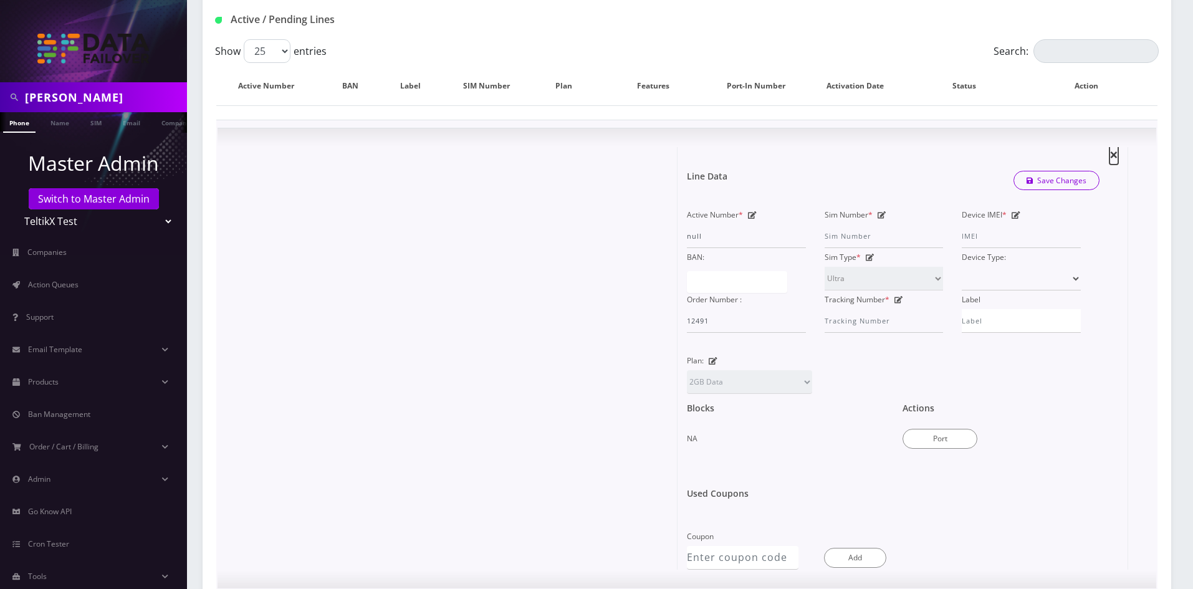
click at [0, 0] on span "×" at bounding box center [0, 0] width 0 height 0
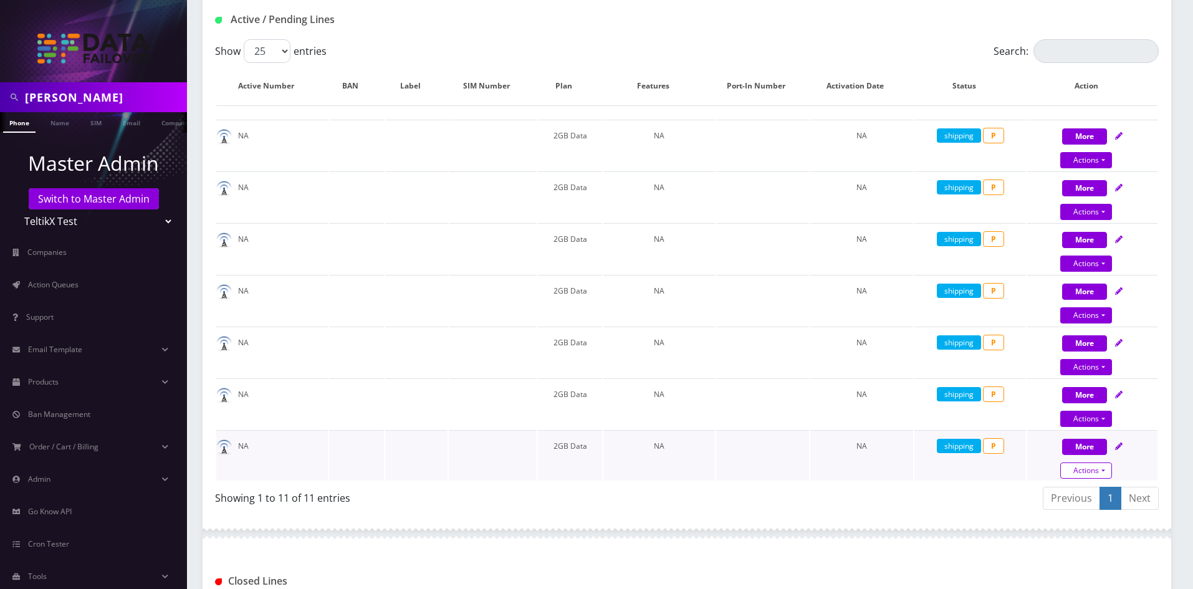
click at [0, 0] on link "Actions" at bounding box center [0, 0] width 0 height 0
select select "Ultra"
select select "47"
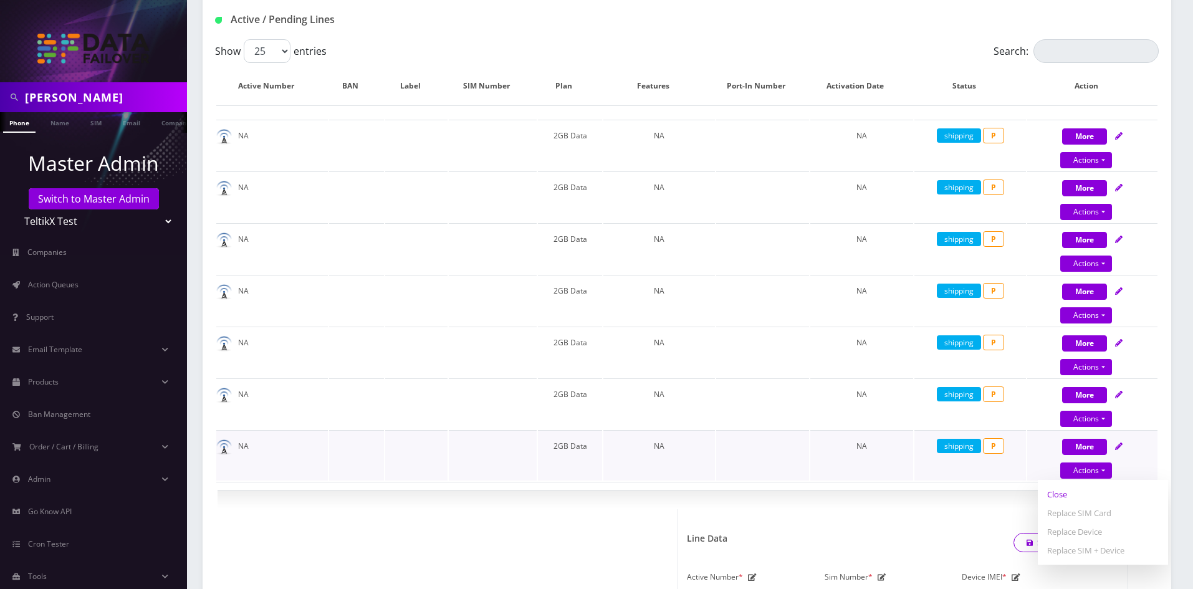
click at [1074, 493] on link "Close" at bounding box center [1103, 494] width 130 height 19
type input "08/27/2025"
select select "Ultra"
select select "47"
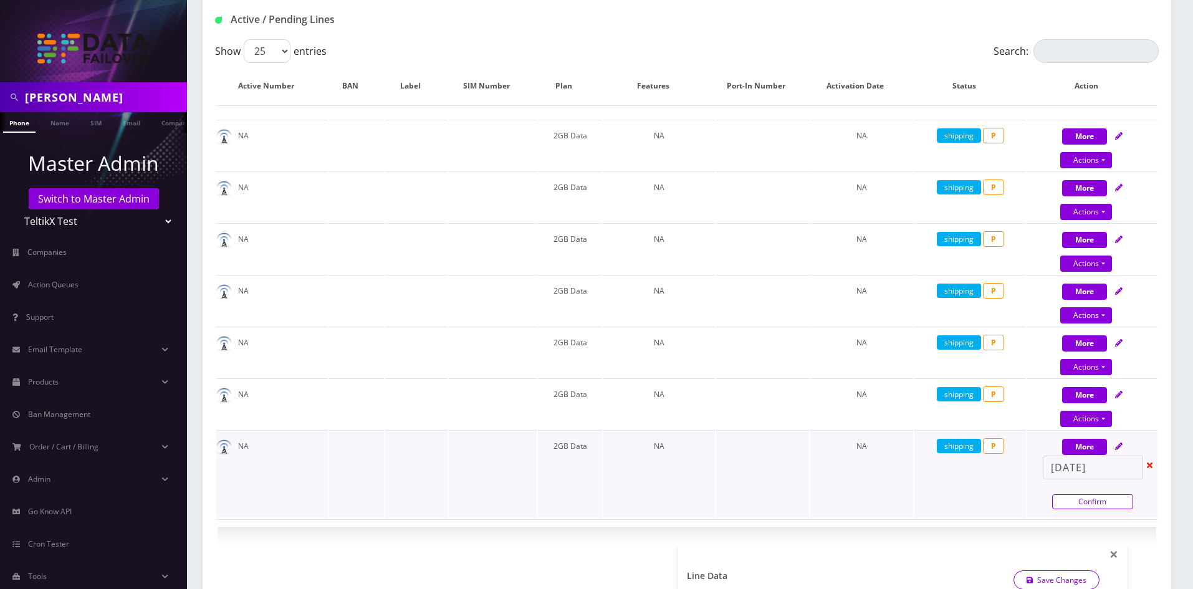
click at [1074, 499] on link "Confirm" at bounding box center [1092, 501] width 81 height 15
select select "Ultra"
select select "47"
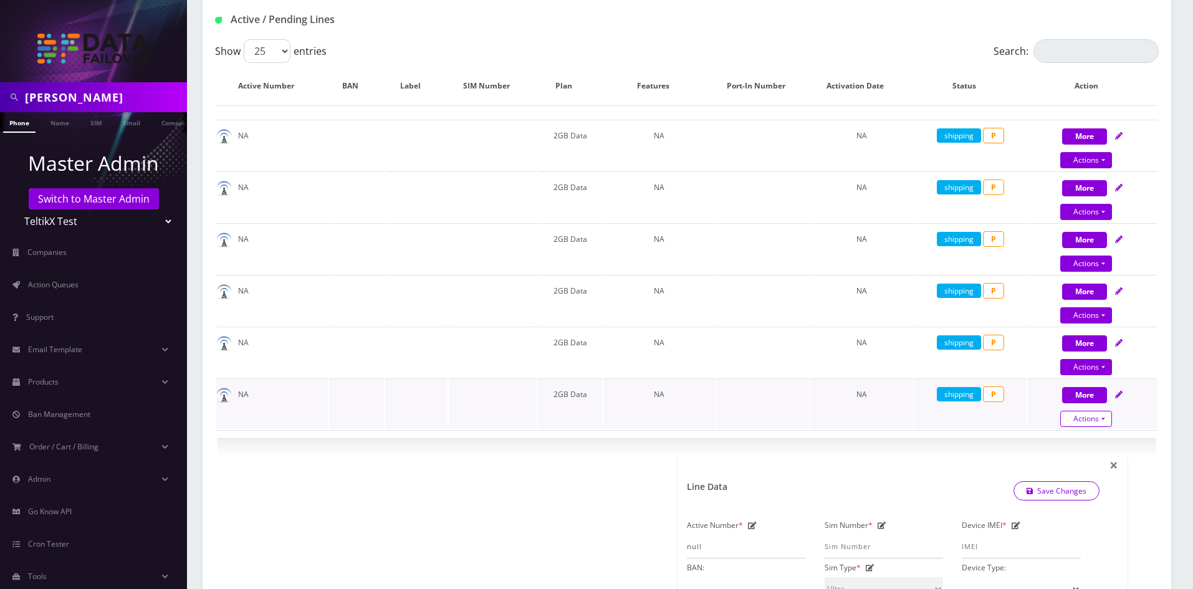
click at [0, 0] on link "Actions" at bounding box center [0, 0] width 0 height 0
select select "Ultra"
select select "47"
click at [1064, 446] on link "Close" at bounding box center [1103, 442] width 130 height 19
type input "08/27/2025"
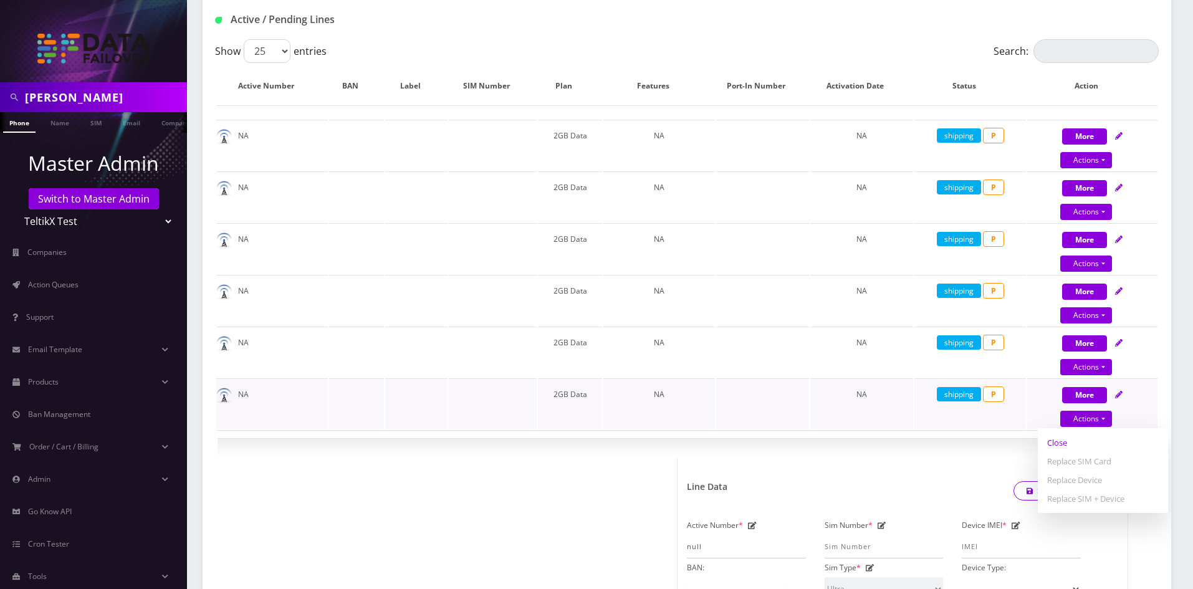
select select "Ultra"
select select "47"
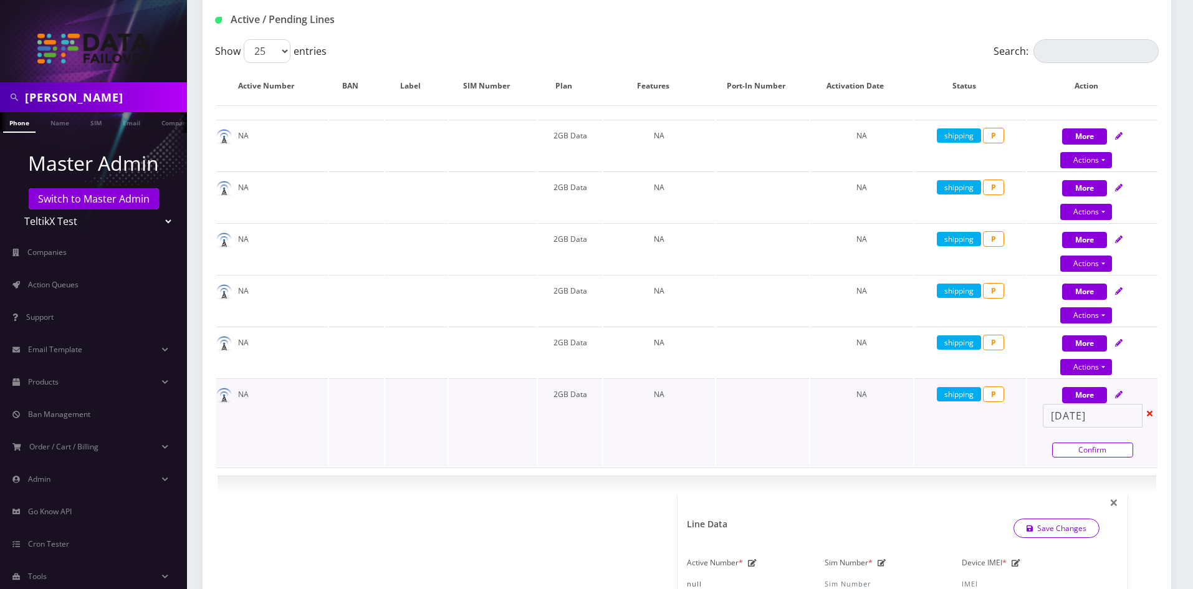
click at [1087, 448] on link "Confirm" at bounding box center [1092, 449] width 81 height 15
select select "Ultra"
select select "47"
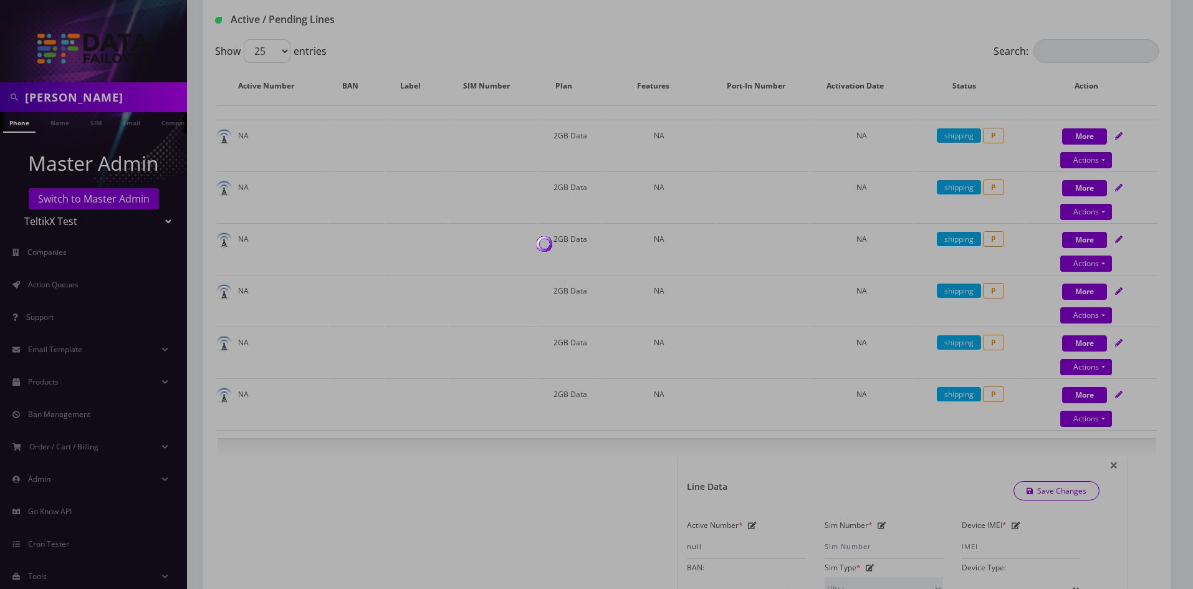
click at [1083, 366] on div at bounding box center [596, 294] width 1193 height 589
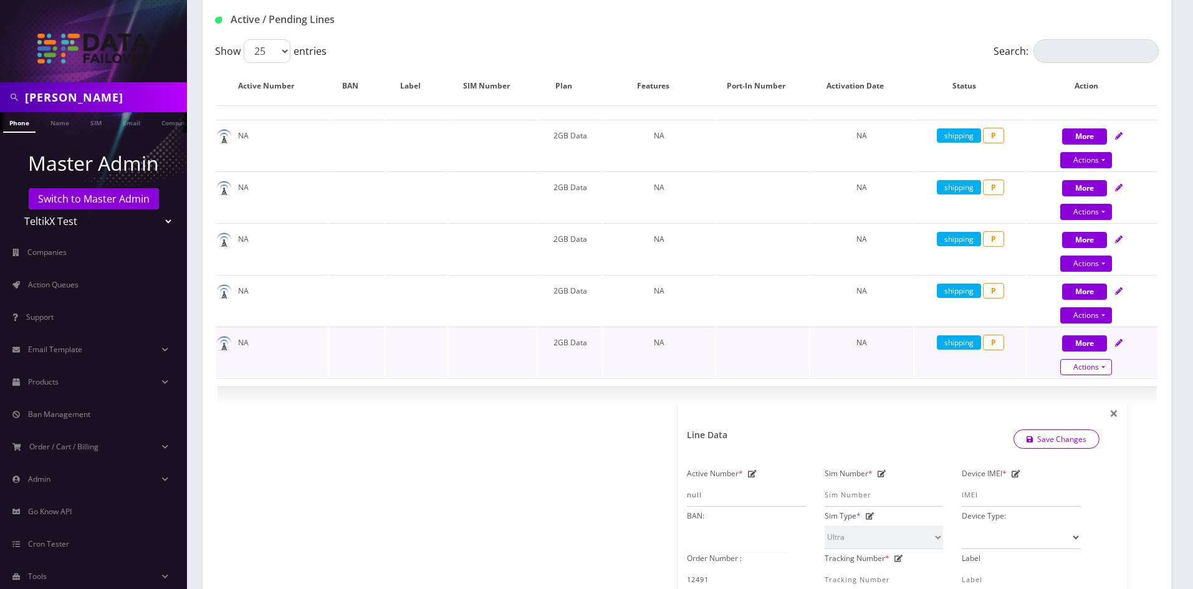
click at [0, 0] on link "Actions" at bounding box center [0, 0] width 0 height 0
select select "Ultra"
select select "47"
click at [1054, 398] on link "Close" at bounding box center [1103, 390] width 130 height 19
type input "08/27/2025"
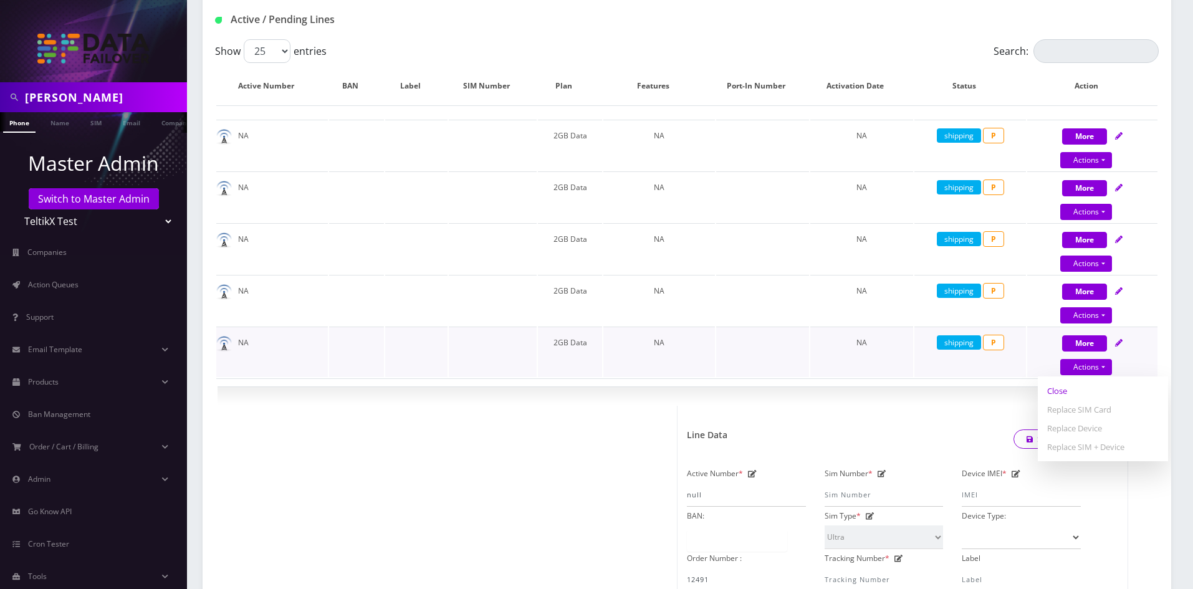
select select "Ultra"
select select "47"
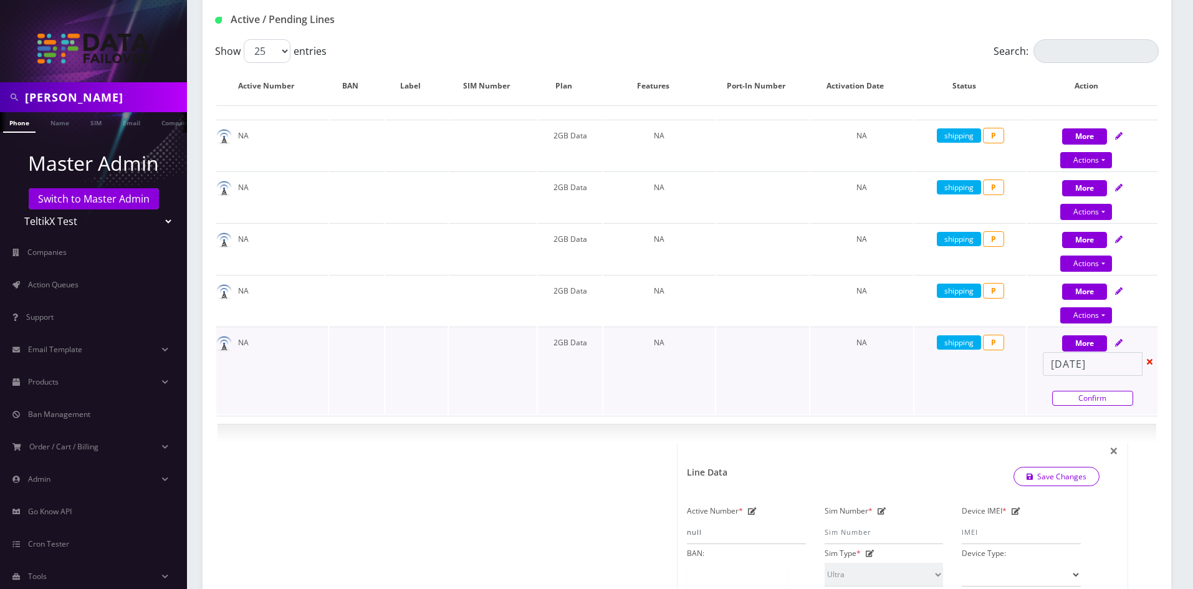
click at [1074, 395] on link "Confirm" at bounding box center [1092, 398] width 81 height 15
select select "Ultra"
select select "47"
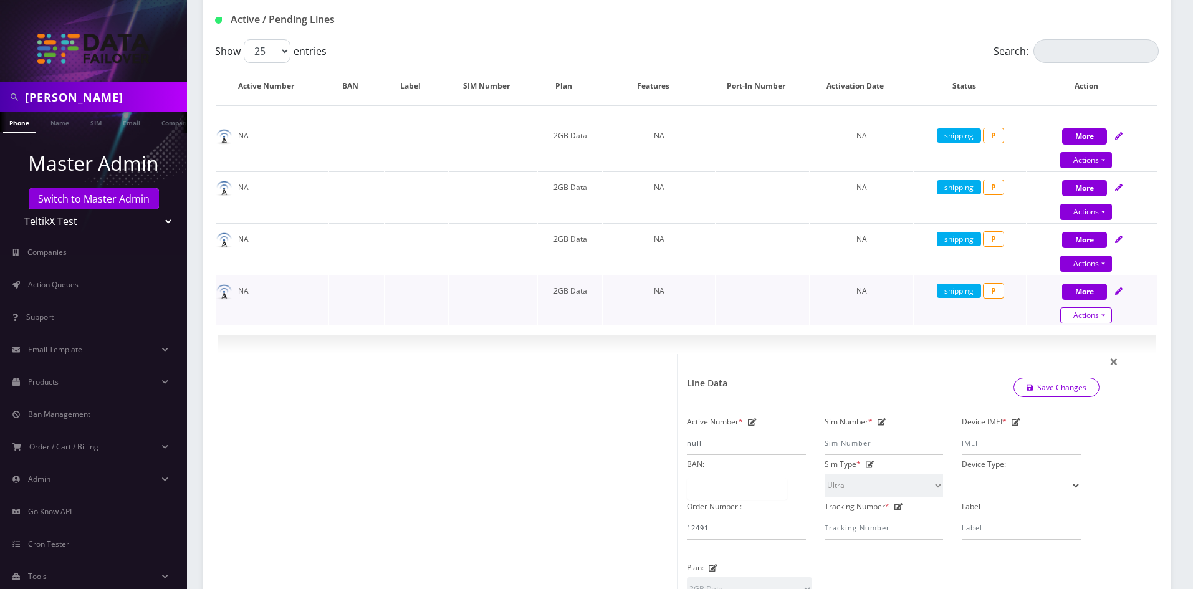
click at [0, 0] on link "Actions" at bounding box center [0, 0] width 0 height 0
select select "Ultra"
select select "47"
click at [1066, 337] on link "Close" at bounding box center [1103, 339] width 130 height 19
type input "08/27/2025"
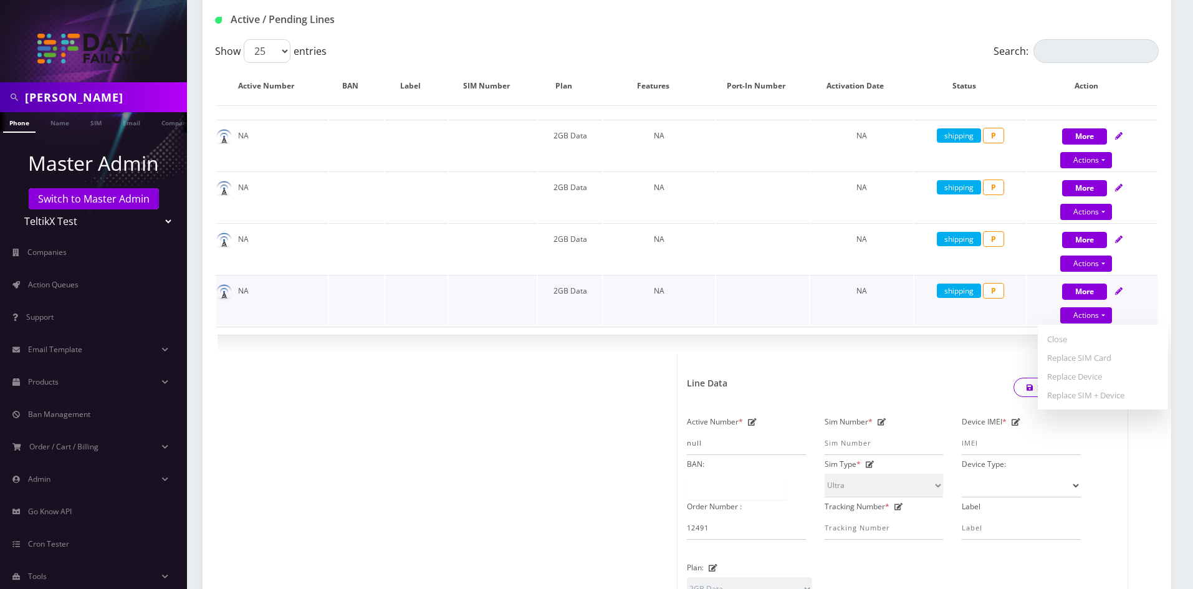
select select "Ultra"
select select "47"
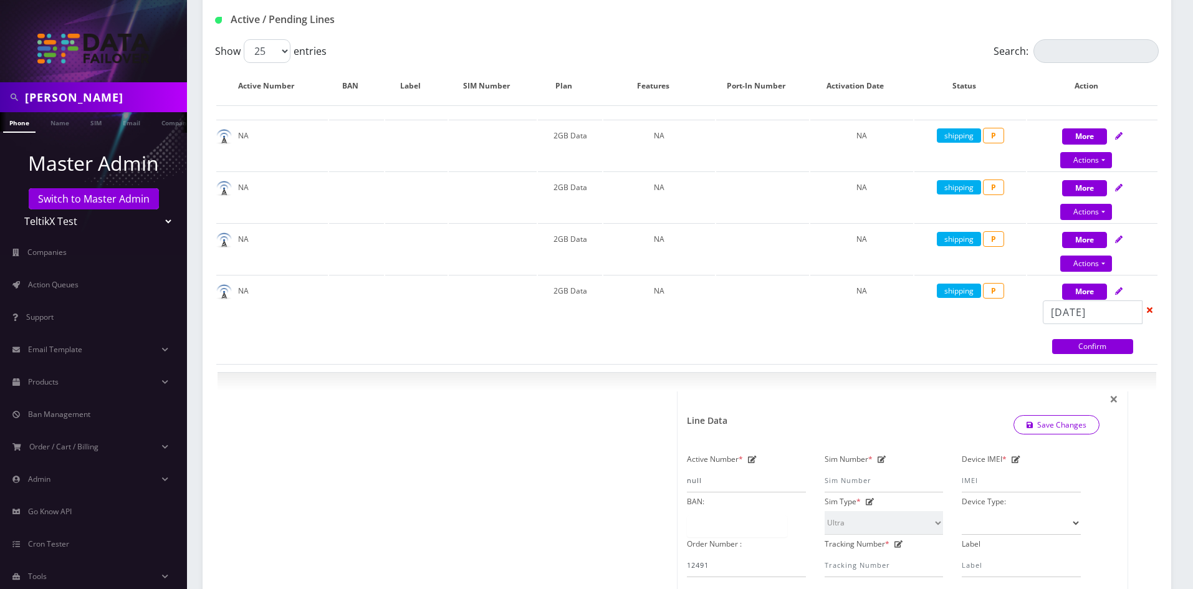
click at [1068, 345] on link "Confirm" at bounding box center [1092, 346] width 81 height 15
select select "Ultra"
select select "47"
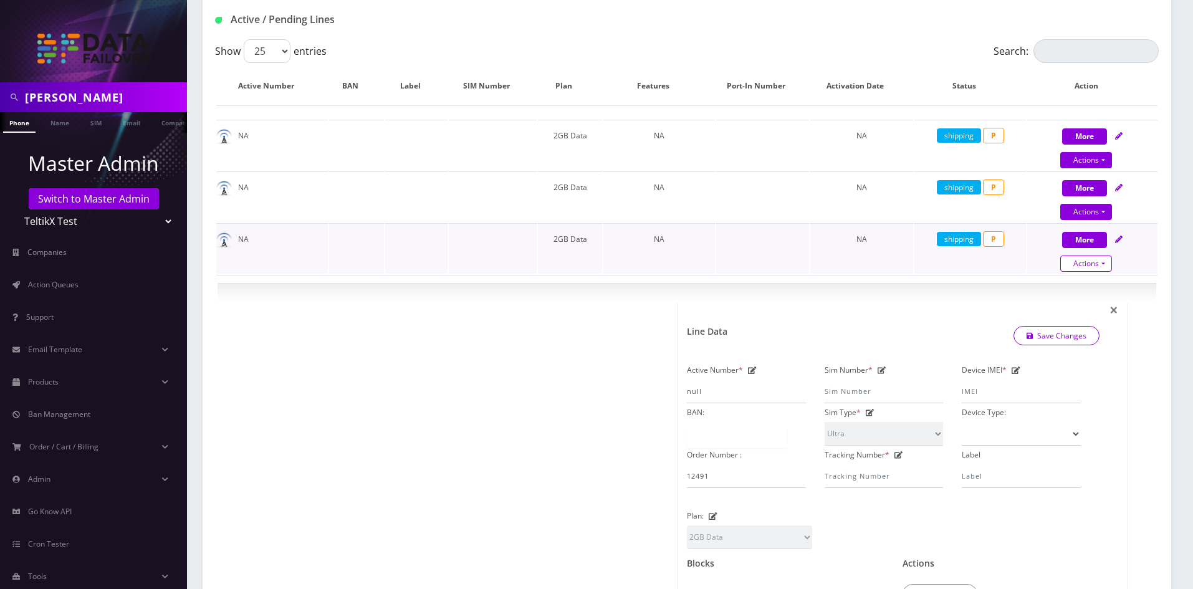
click at [0, 0] on link "Actions" at bounding box center [0, 0] width 0 height 0
select select "Ultra"
select select "47"
click at [1061, 289] on link "Close" at bounding box center [1103, 287] width 130 height 19
type input "08/27/2025"
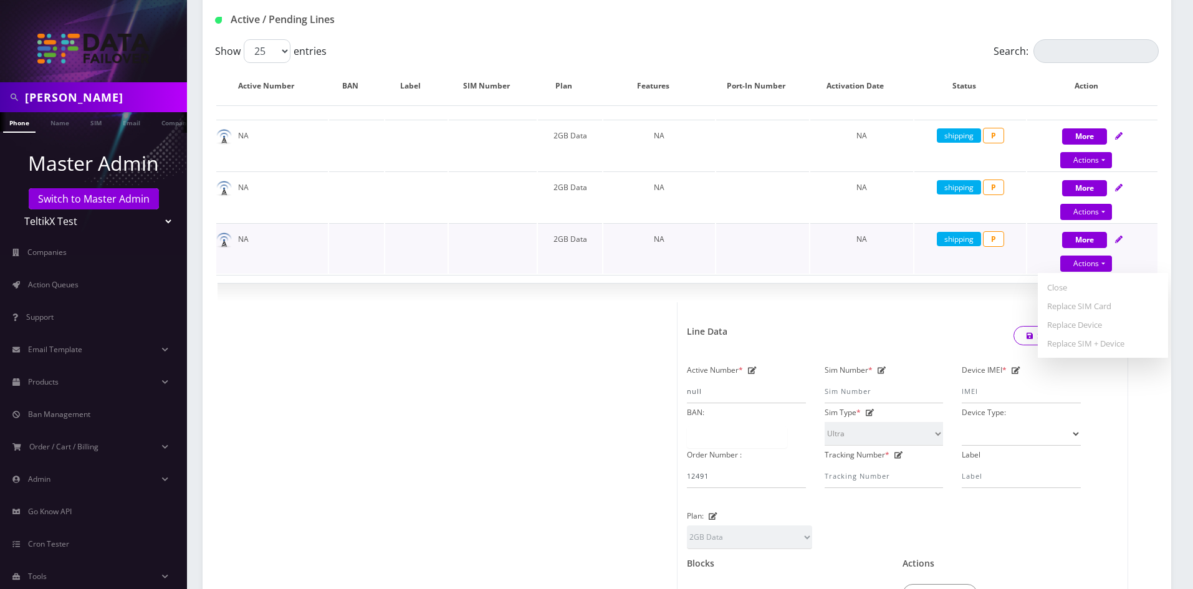
select select "Ultra"
select select "47"
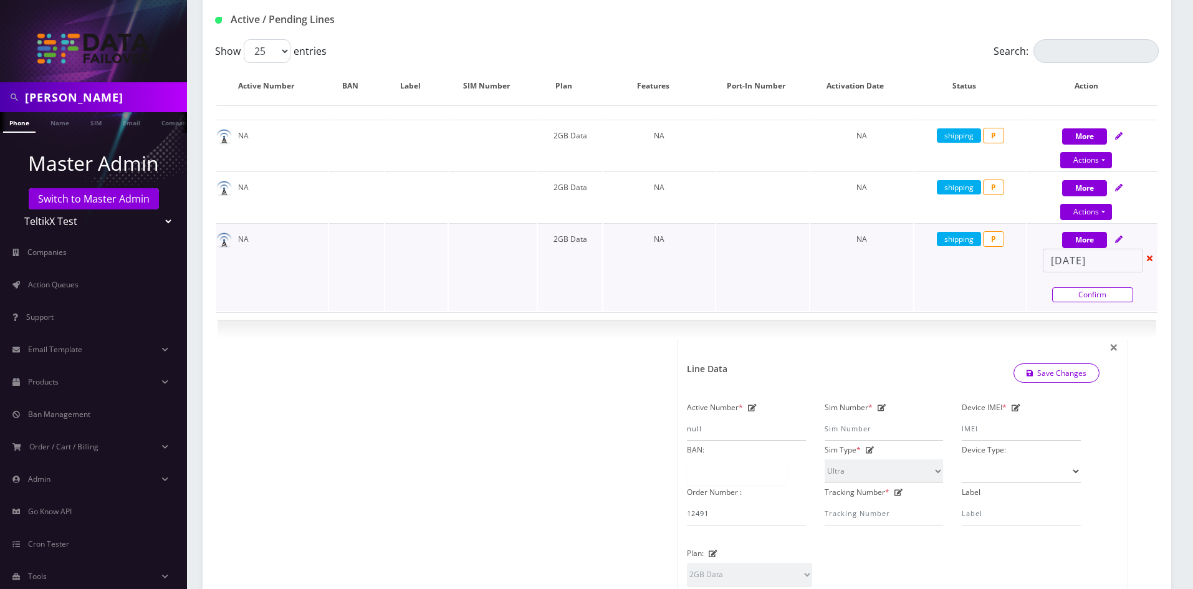
click at [1083, 294] on link "Confirm" at bounding box center [1092, 294] width 81 height 15
select select "Ultra"
select select "47"
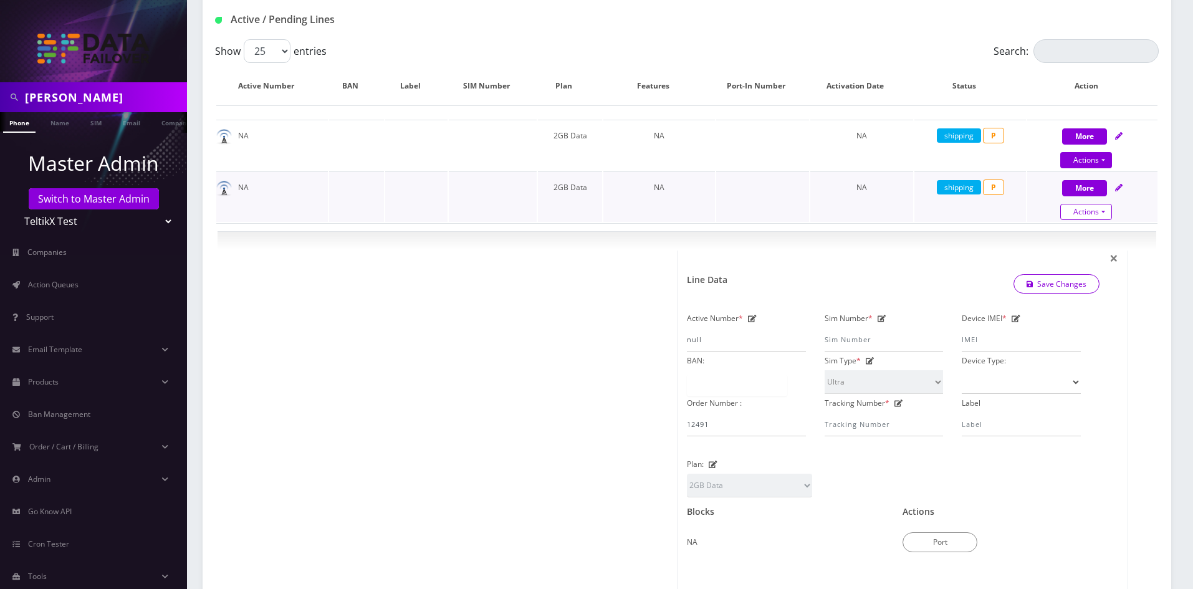
click at [0, 0] on link "Actions" at bounding box center [0, 0] width 0 height 0
select select "Ultra"
select select "47"
click at [1060, 238] on link "Close" at bounding box center [1103, 235] width 130 height 19
type input "08/27/2025"
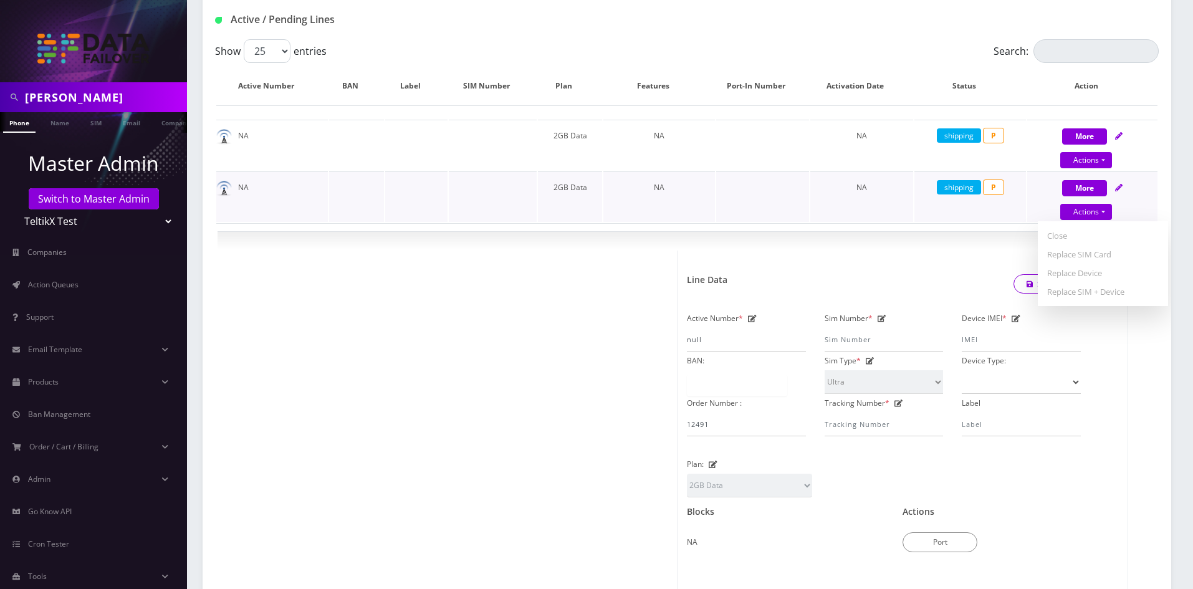
select select "Ultra"
select select "47"
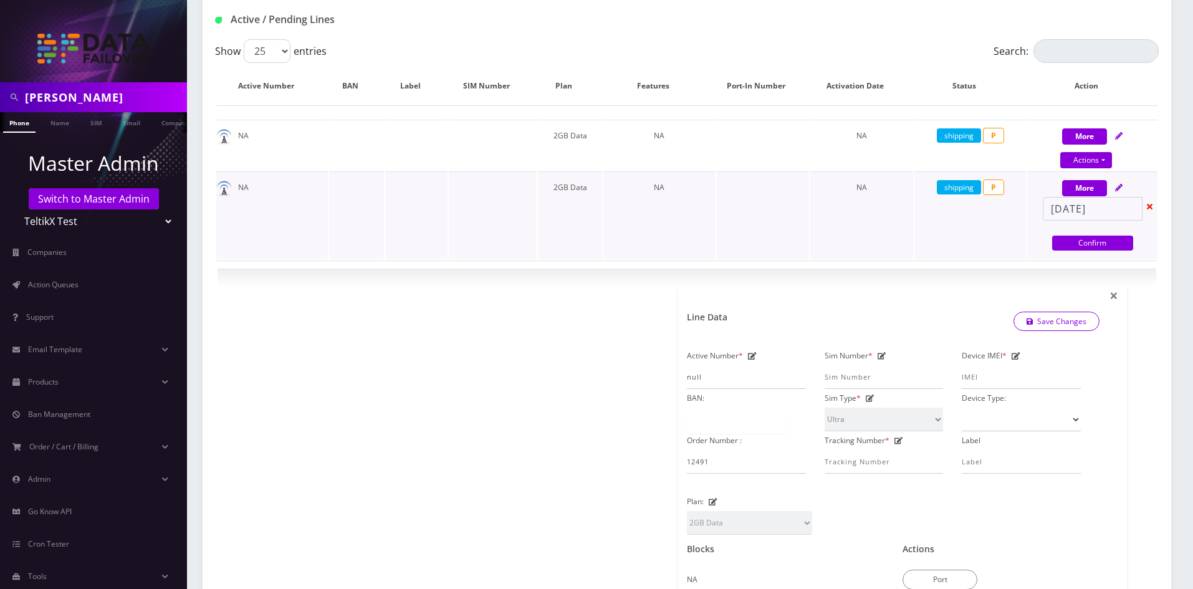
click at [1068, 234] on div "08/27/2025 Confirm" at bounding box center [1092, 225] width 130 height 56
select select "Ultra"
select select "47"
click at [1069, 242] on link "Confirm" at bounding box center [1092, 243] width 81 height 15
select select "Ultra"
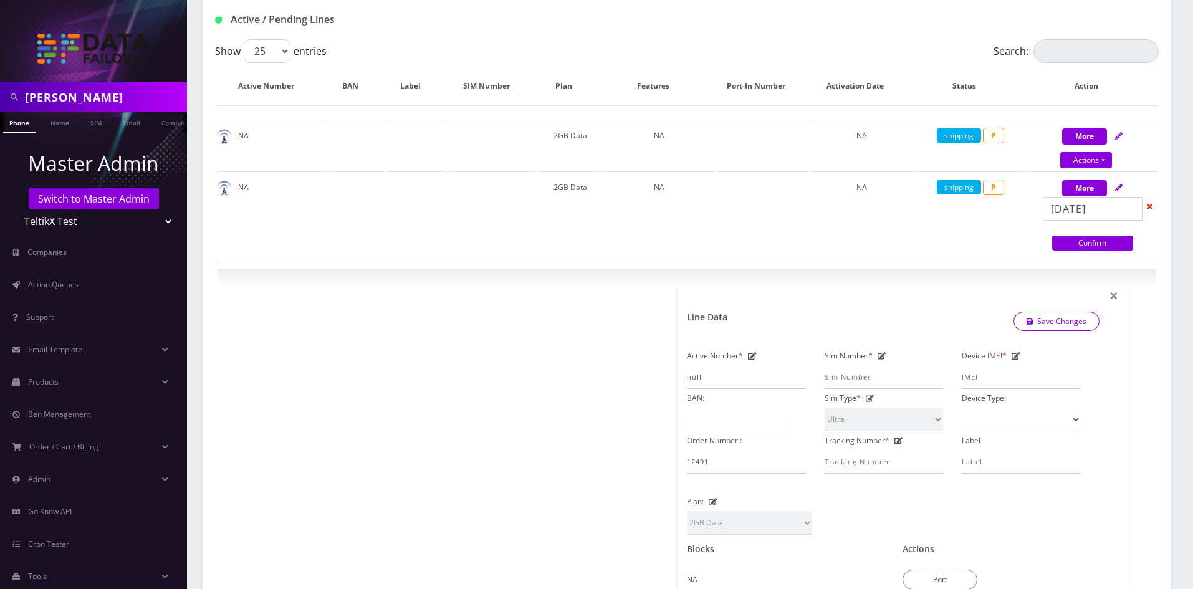
select select "47"
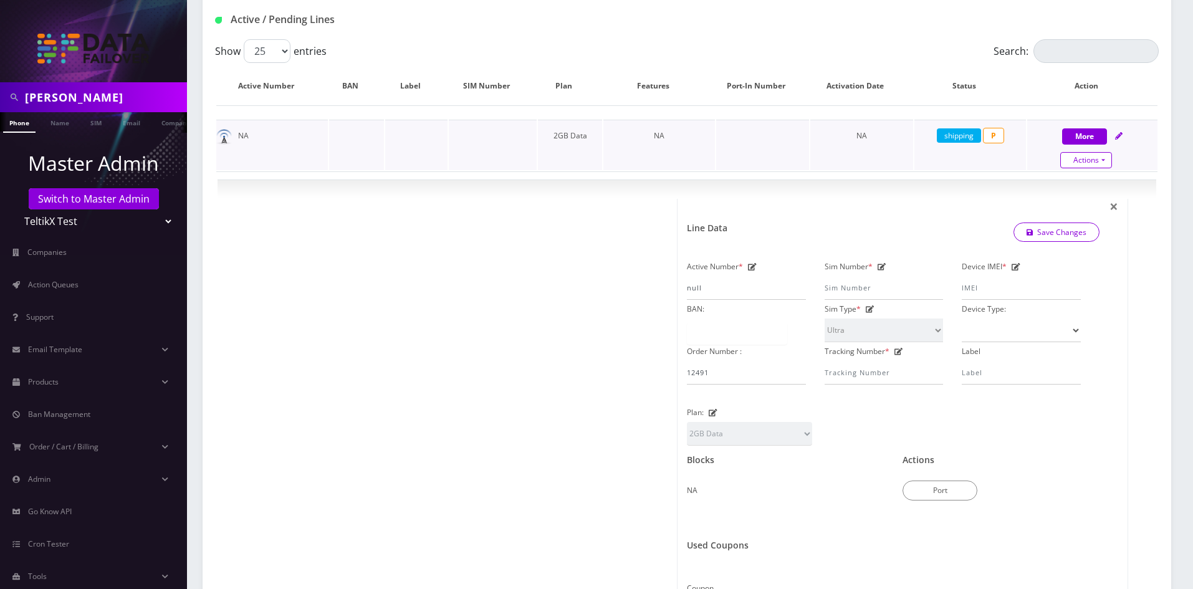
click at [0, 0] on link "Actions" at bounding box center [0, 0] width 0 height 0
select select "Ultra"
select select "47"
click at [1074, 187] on link "Close" at bounding box center [1103, 183] width 130 height 19
type input "08/27/2025"
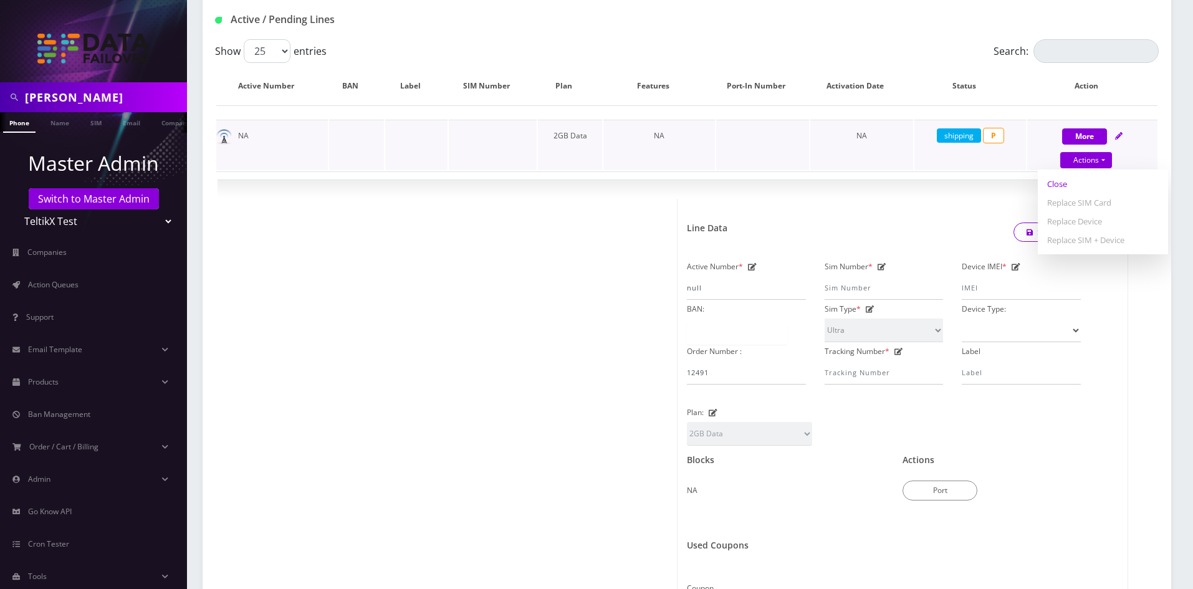
select select "Ultra"
select select "47"
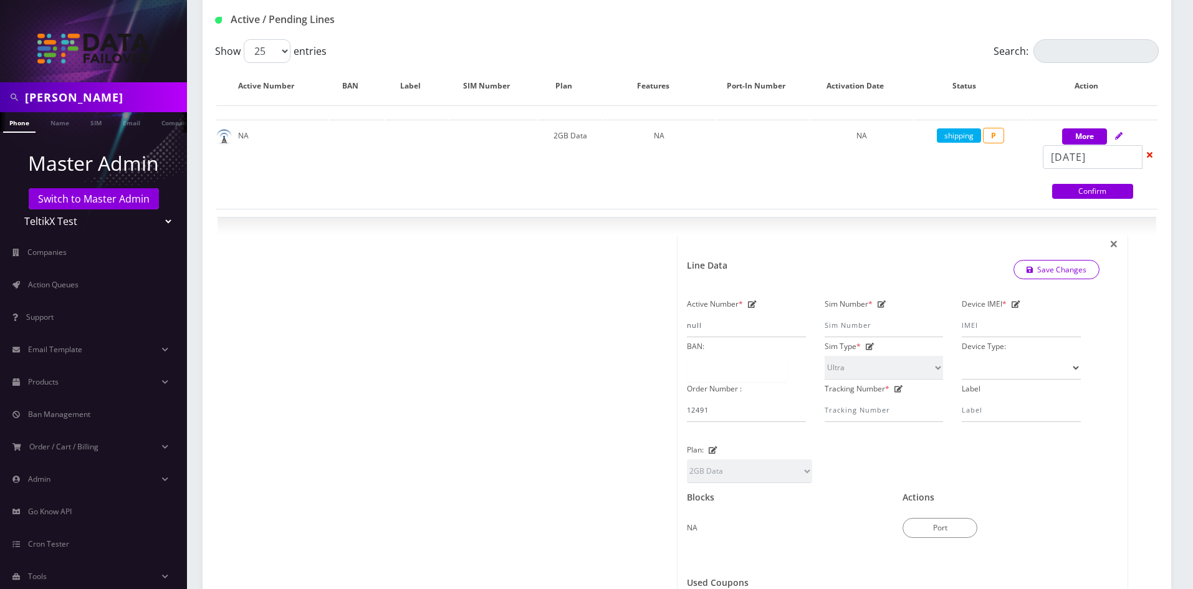
click at [1075, 194] on link "Confirm" at bounding box center [1092, 191] width 81 height 15
select select "Ultra"
select select "47"
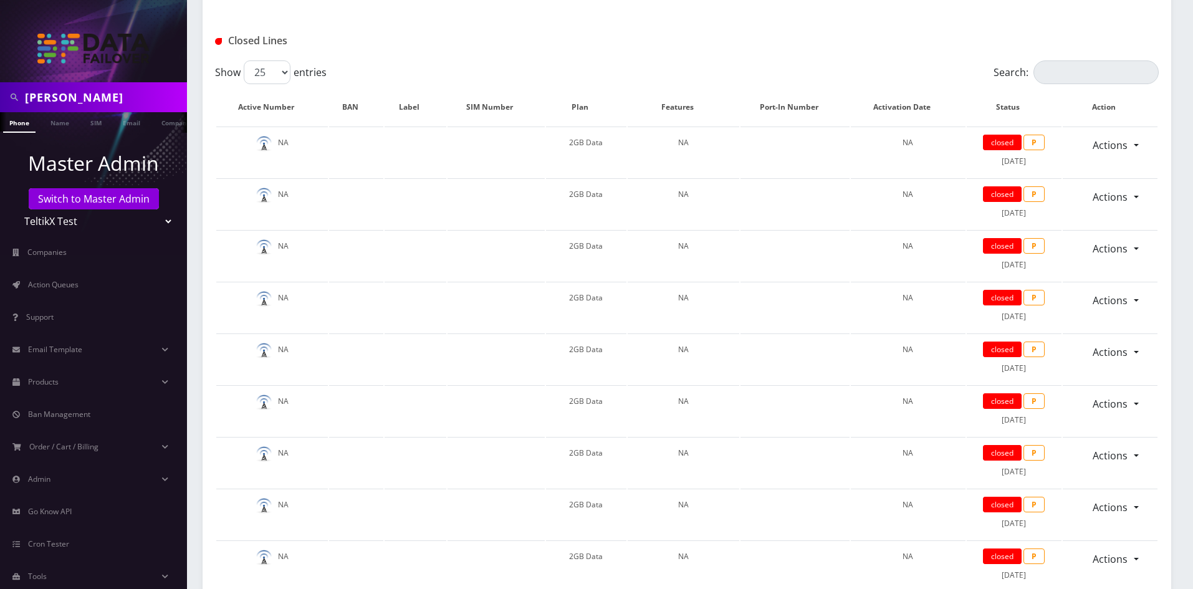
scroll to position [62, 0]
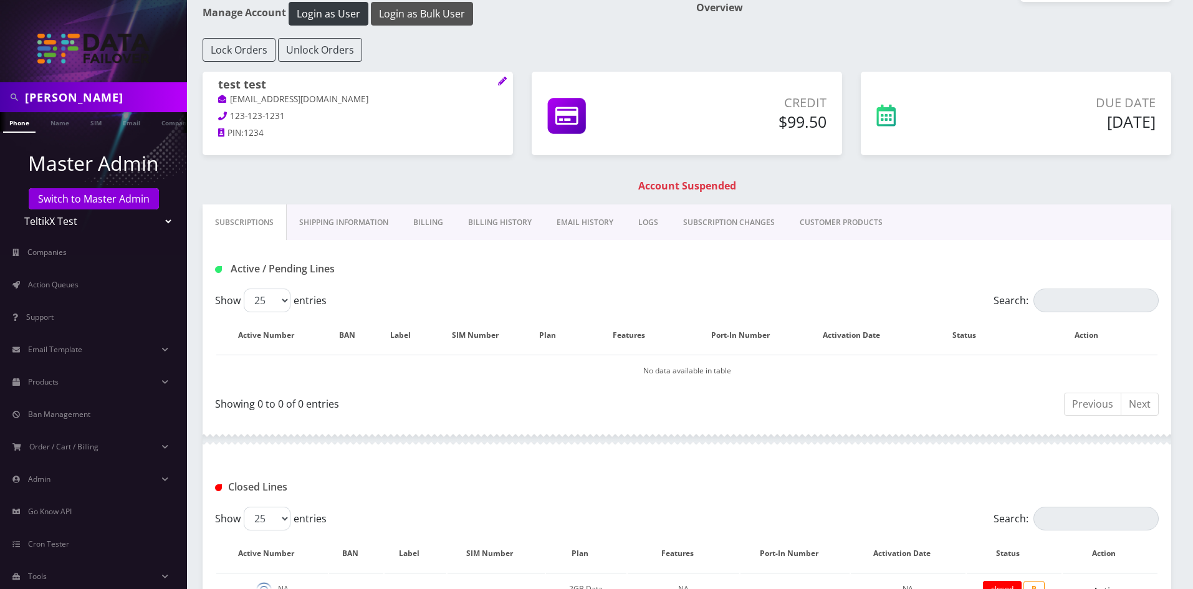
click at [427, 7] on button "Login as Bulk User" at bounding box center [422, 14] width 102 height 24
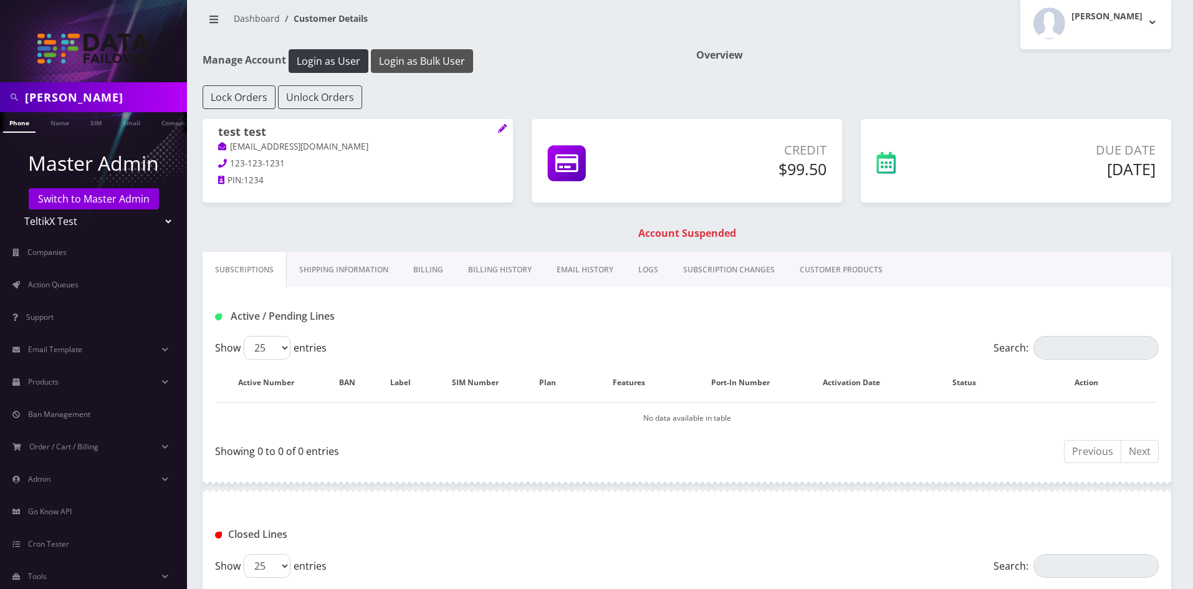
scroll to position [0, 0]
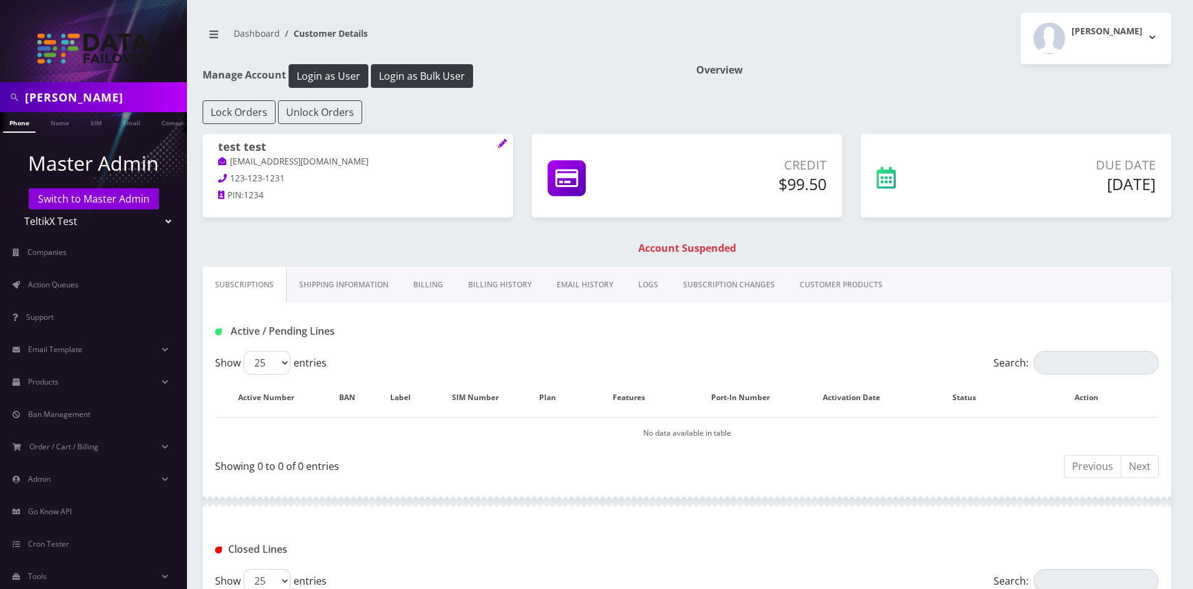
click at [495, 279] on link "Billing History" at bounding box center [500, 285] width 88 height 36
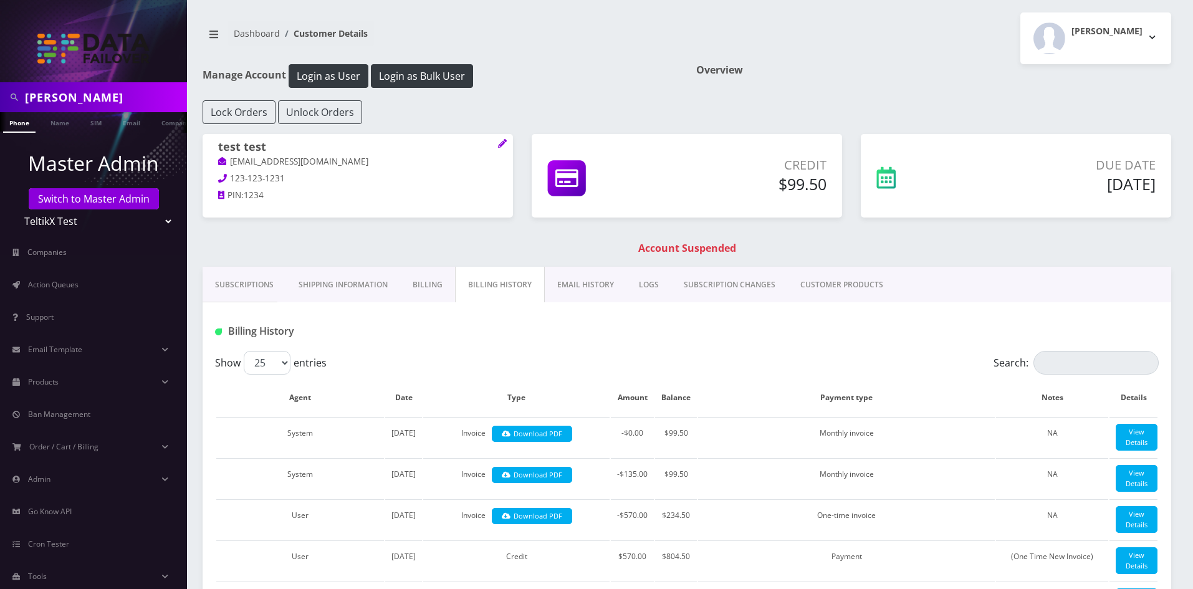
click at [421, 284] on link "Billing" at bounding box center [427, 285] width 55 height 36
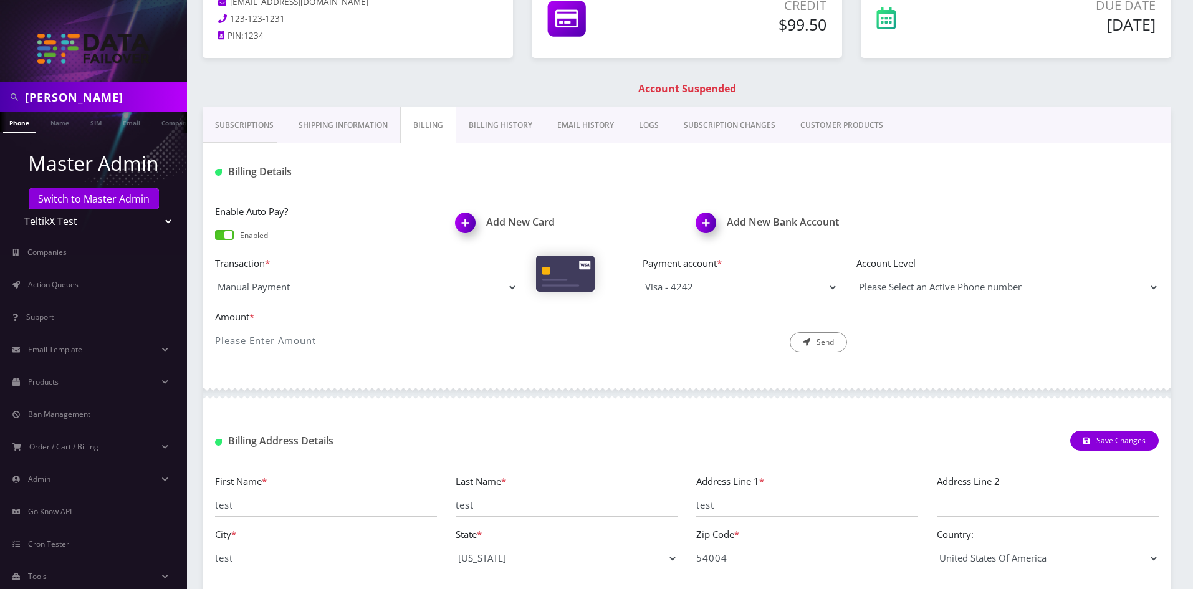
scroll to position [187, 0]
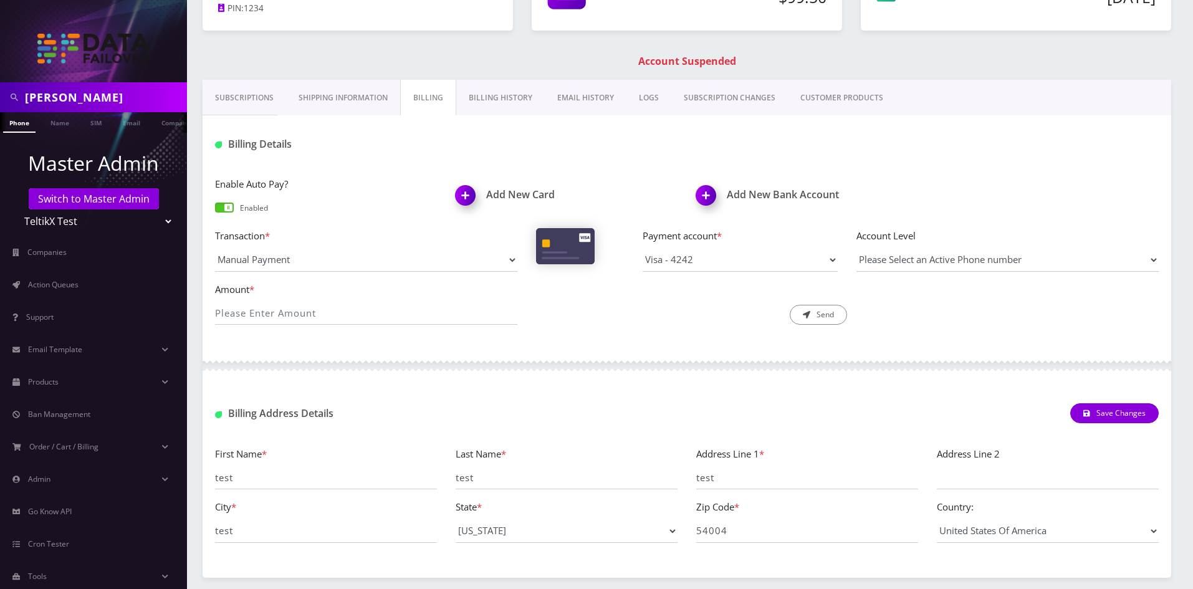
click at [476, 98] on link "Billing History" at bounding box center [500, 98] width 88 height 36
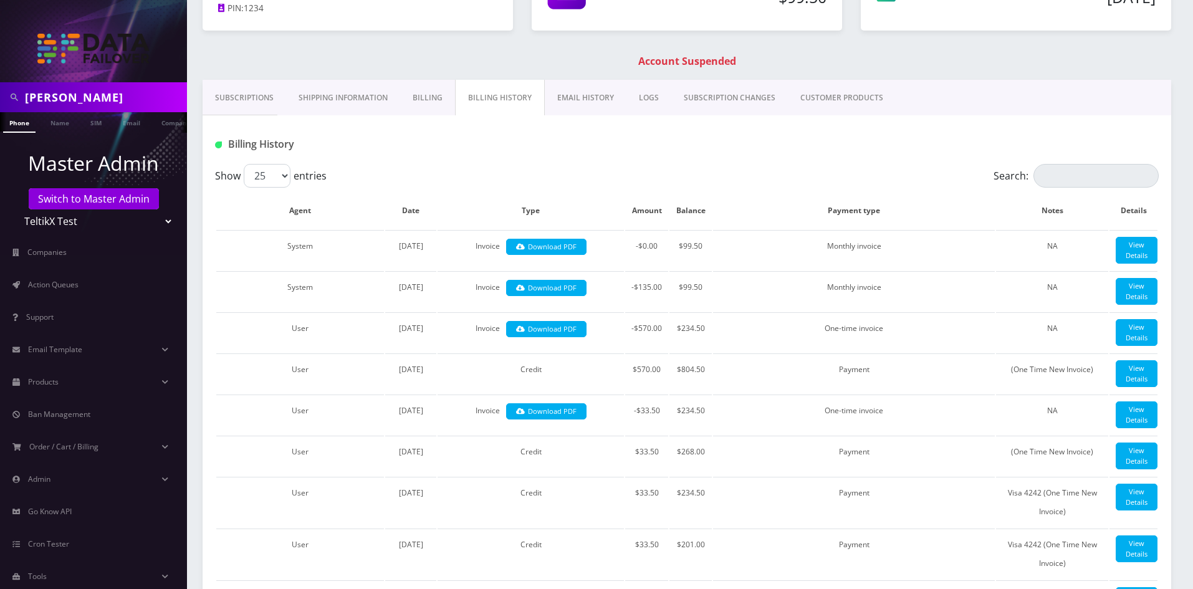
click at [437, 101] on link "Billing" at bounding box center [427, 98] width 55 height 36
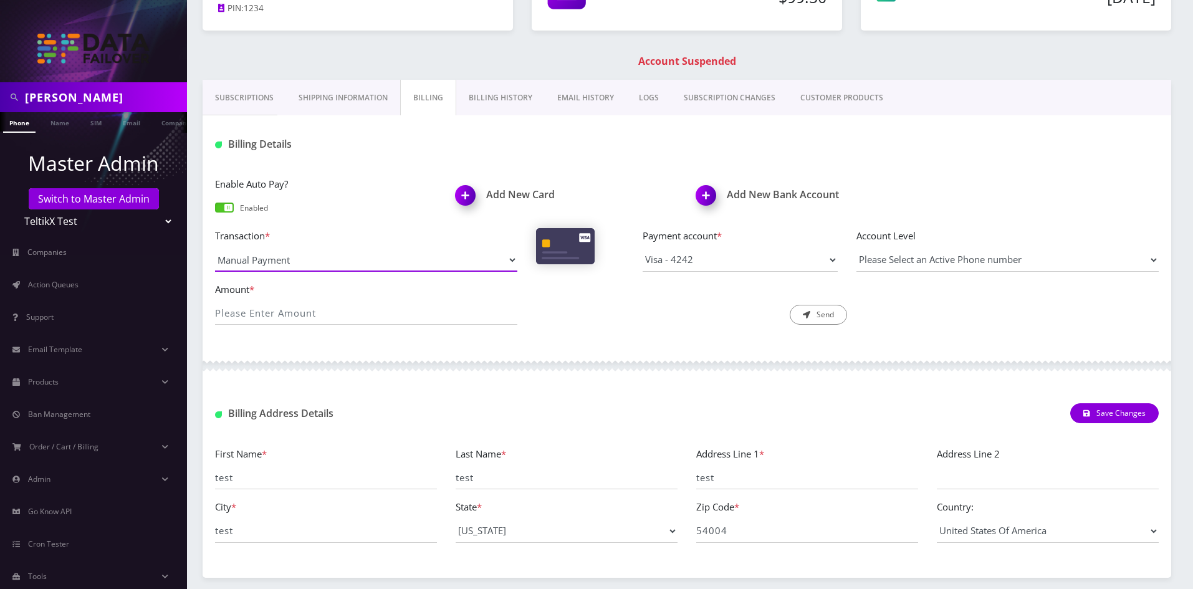
click at [295, 263] on select "Manual Payment Custom Charge Manual Credit Custom Invoice" at bounding box center [366, 260] width 302 height 24
select select "Custom Invoice"
click at [215, 248] on select "Manual Payment Custom Charge Manual Credit Custom Invoice" at bounding box center [366, 260] width 302 height 24
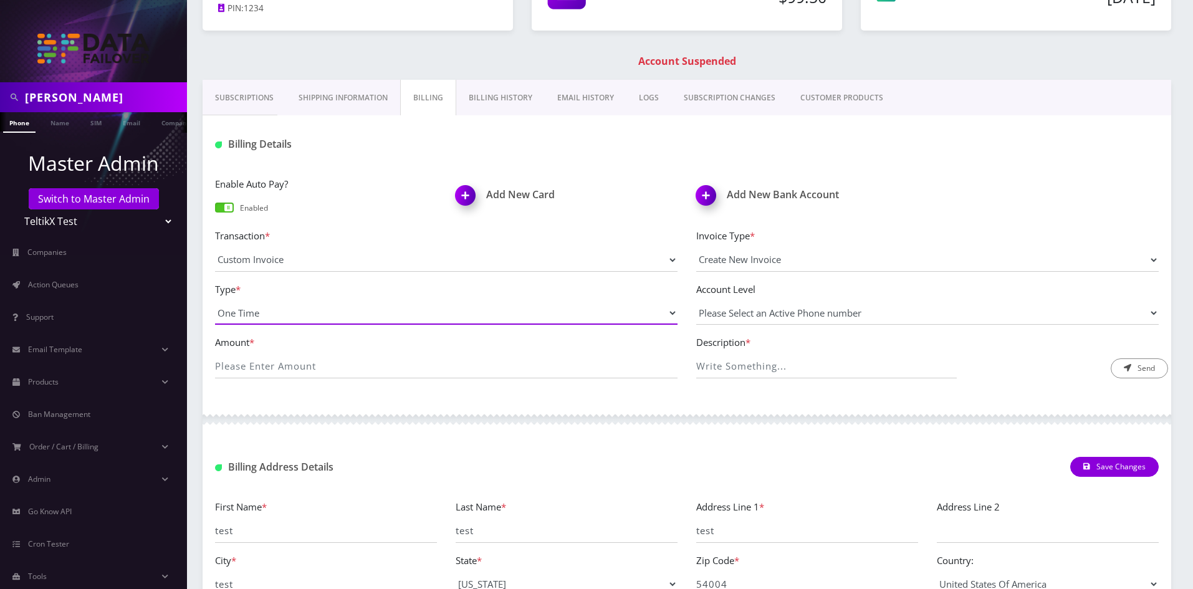
click at [295, 305] on select "One Time Usage Charge" at bounding box center [446, 313] width 462 height 24
click at [553, 397] on div "Enable Auto Pay? Enabled Add New Card Add New Bank Account Transaction * Manual…" at bounding box center [687, 282] width 968 height 237
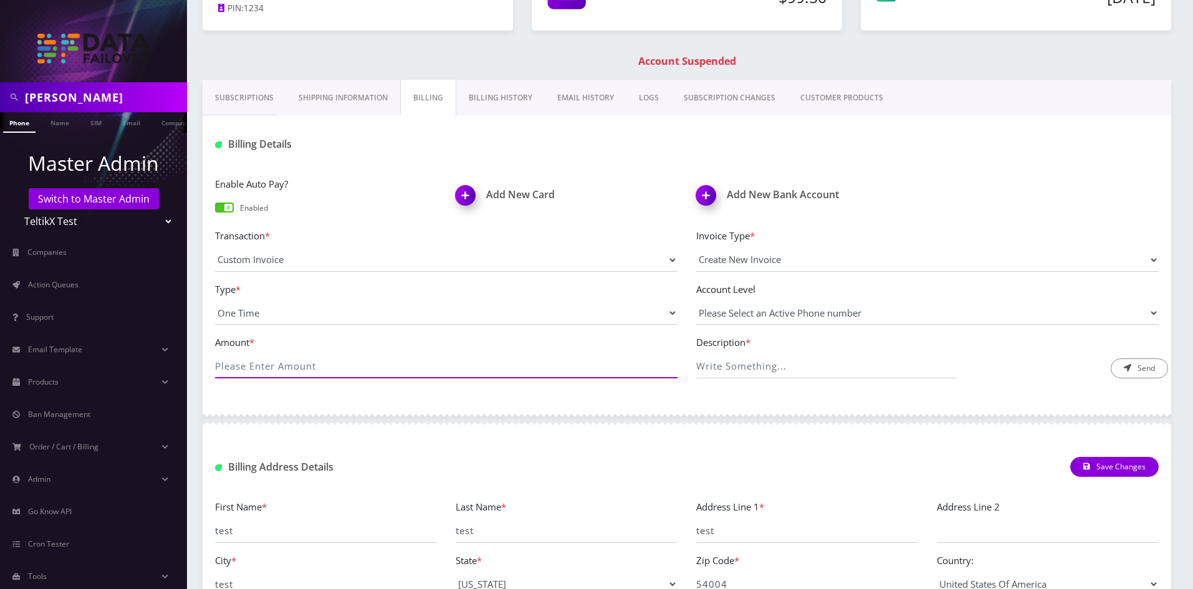
click at [318, 374] on input "Amount *" at bounding box center [446, 367] width 462 height 24
type input "523.26"
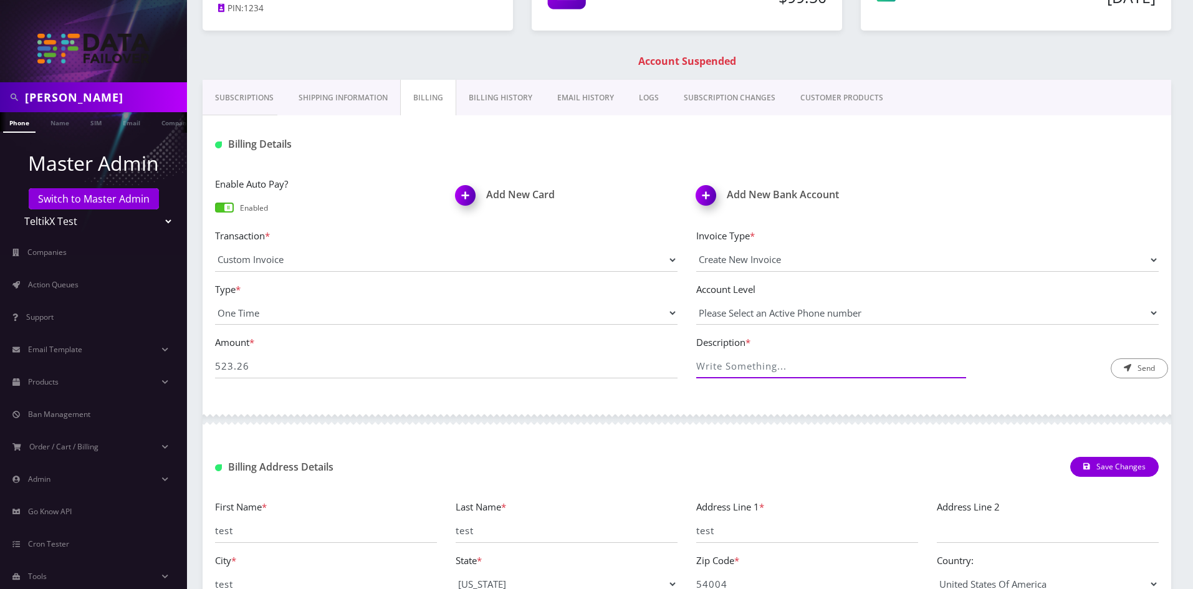
click at [760, 362] on input "Description *" at bounding box center [826, 367] width 260 height 24
type input "Test"
click at [1132, 366] on button "Send" at bounding box center [1138, 368] width 57 height 20
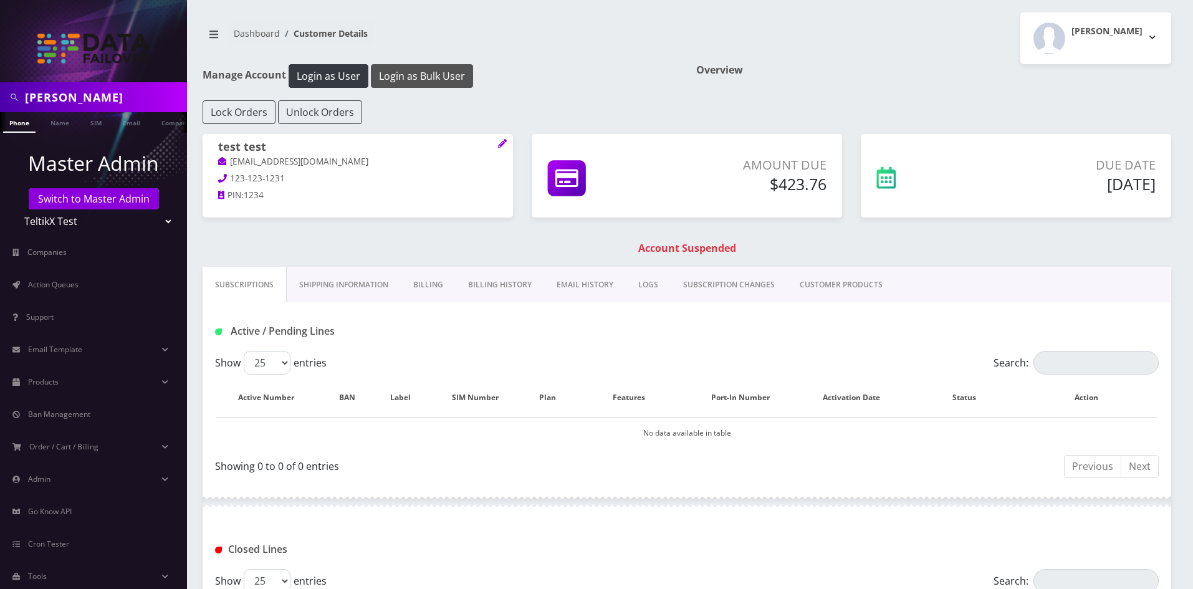
click at [402, 74] on button "Login as Bulk User" at bounding box center [422, 76] width 102 height 24
